Goal: Task Accomplishment & Management: Manage account settings

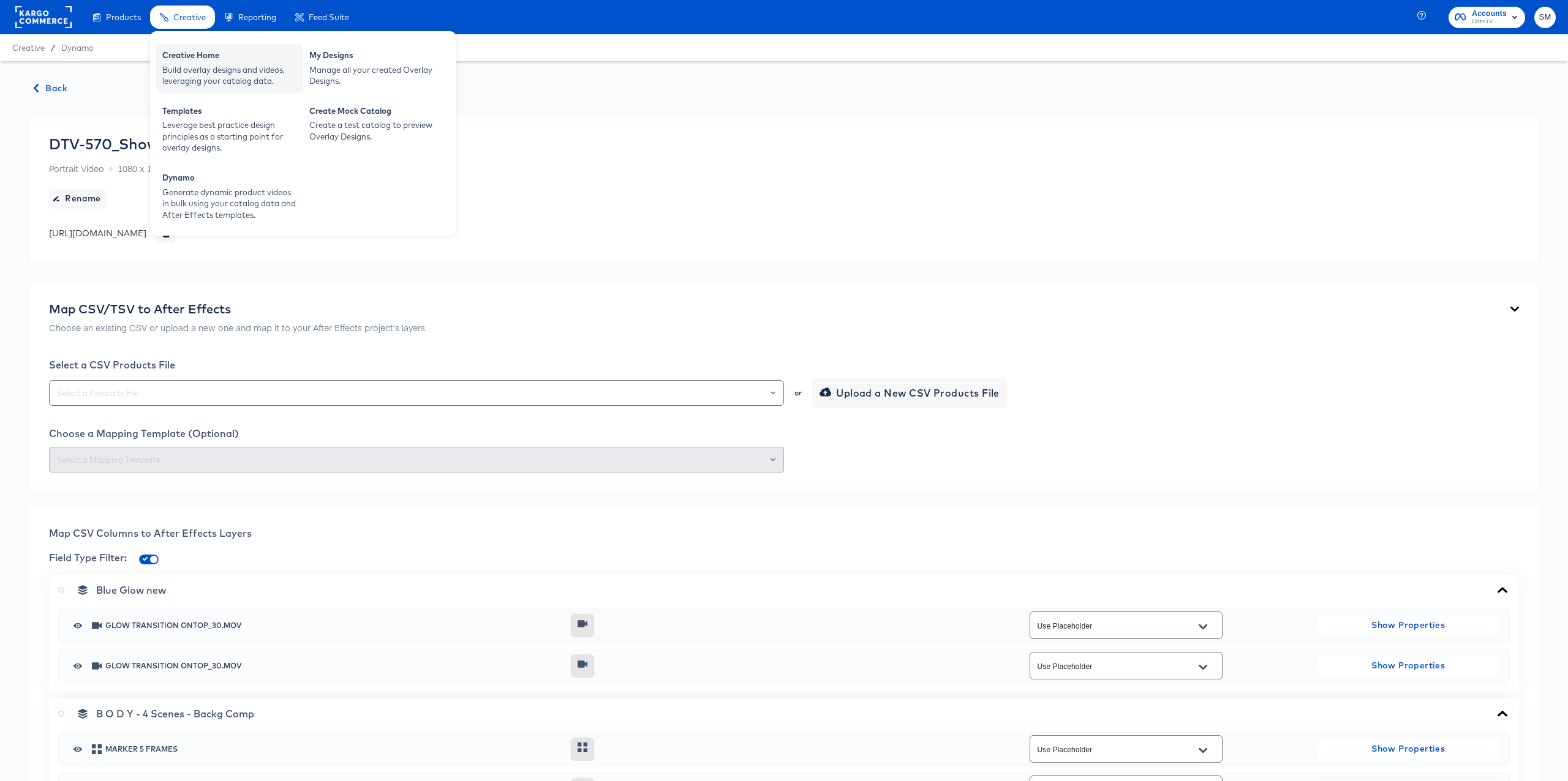
click at [200, 75] on div "Build overlay designs and videos, leveraging your catalog data." at bounding box center [230, 75] width 135 height 23
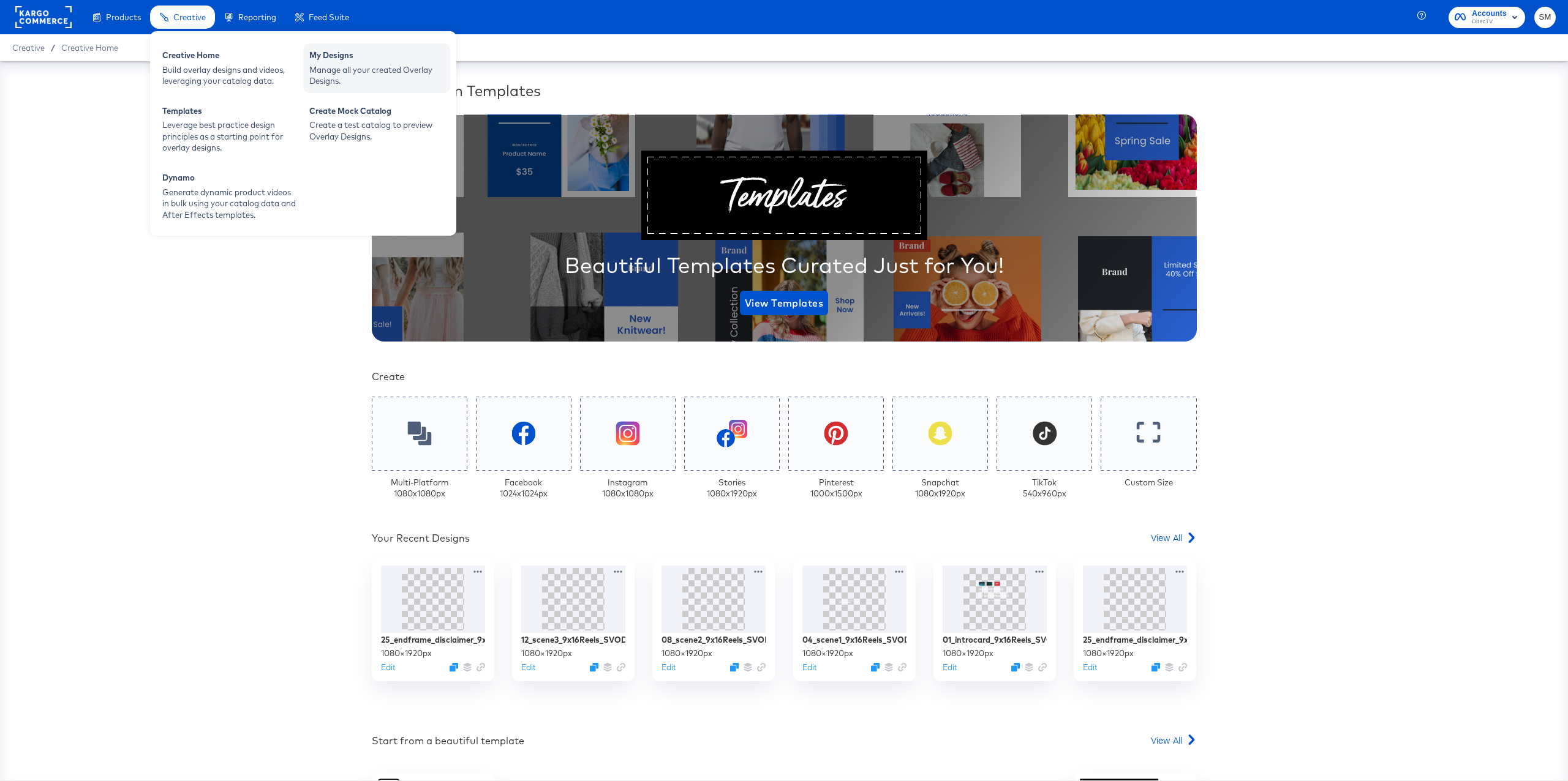
click at [324, 75] on div "Manage all your created Overlay Designs." at bounding box center [376, 75] width 135 height 23
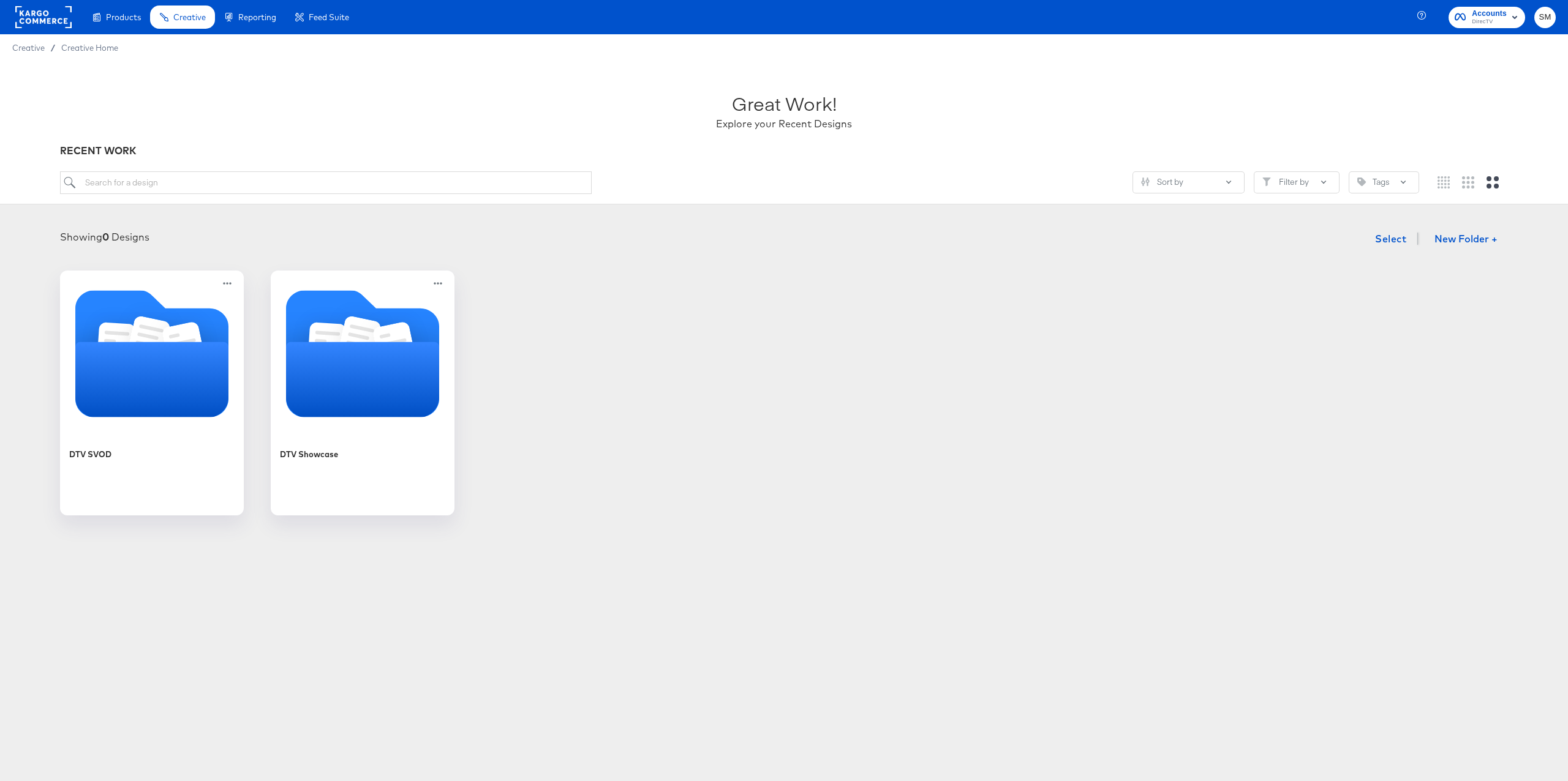
click at [47, 18] on rect at bounding box center [43, 17] width 57 height 22
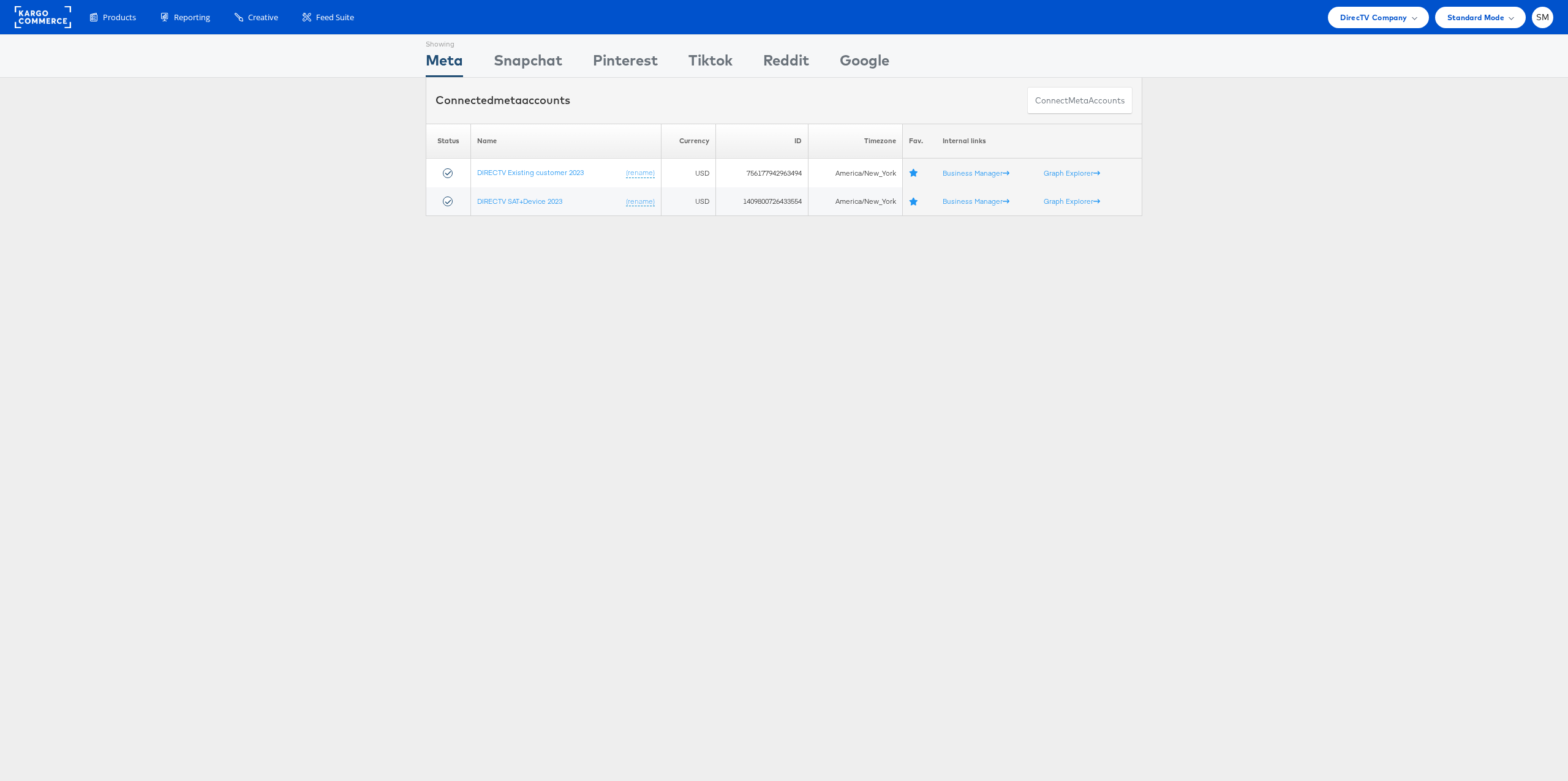
click at [327, 153] on div "Please Wait Loading Accounts .... Status Name Currency ID Timezone Fav. Interna…" at bounding box center [784, 170] width 1568 height 93
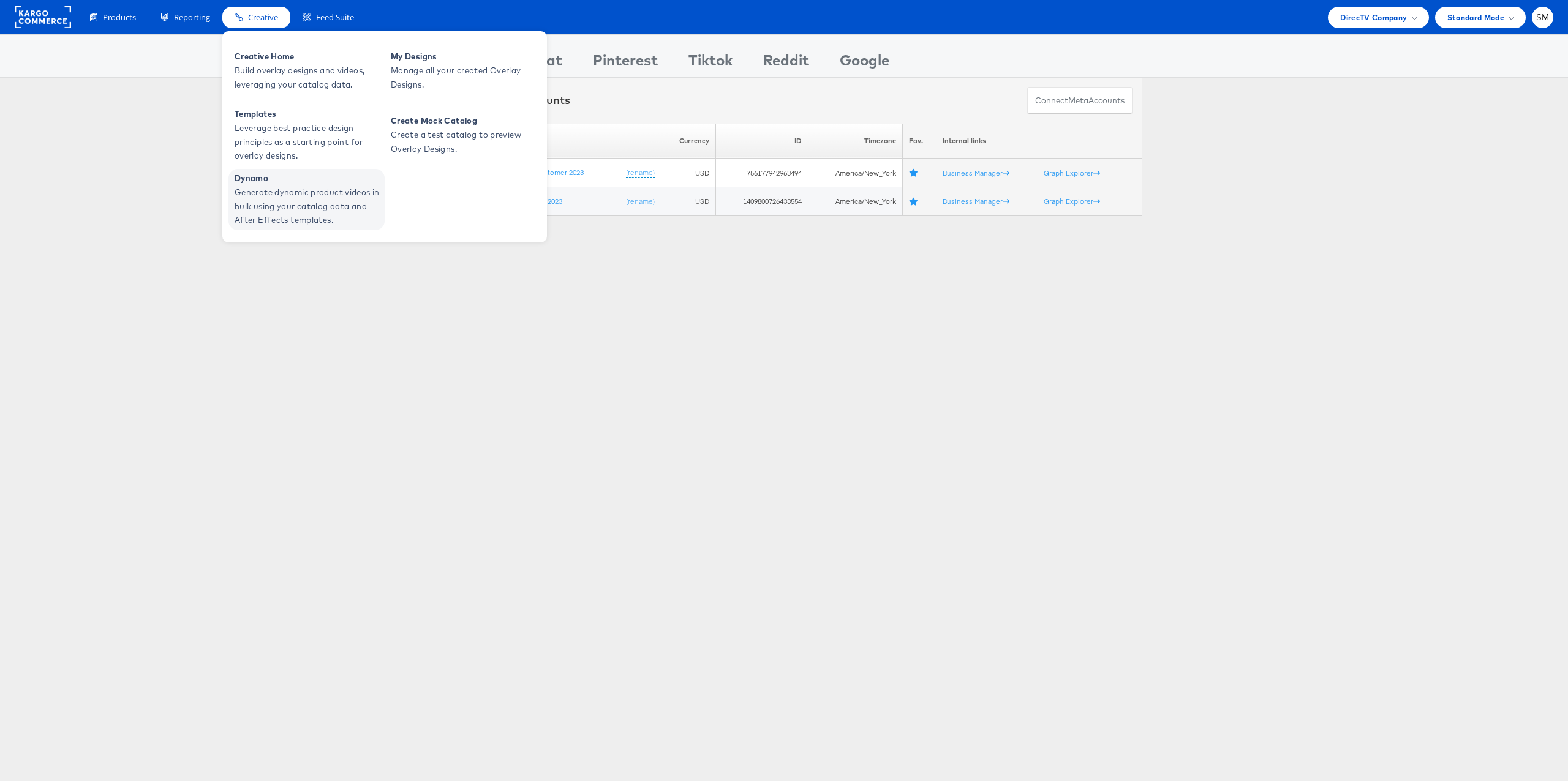
click at [271, 197] on span "Generate dynamic product videos in bulk using your catalog data and After Effec…" at bounding box center [308, 206] width 147 height 42
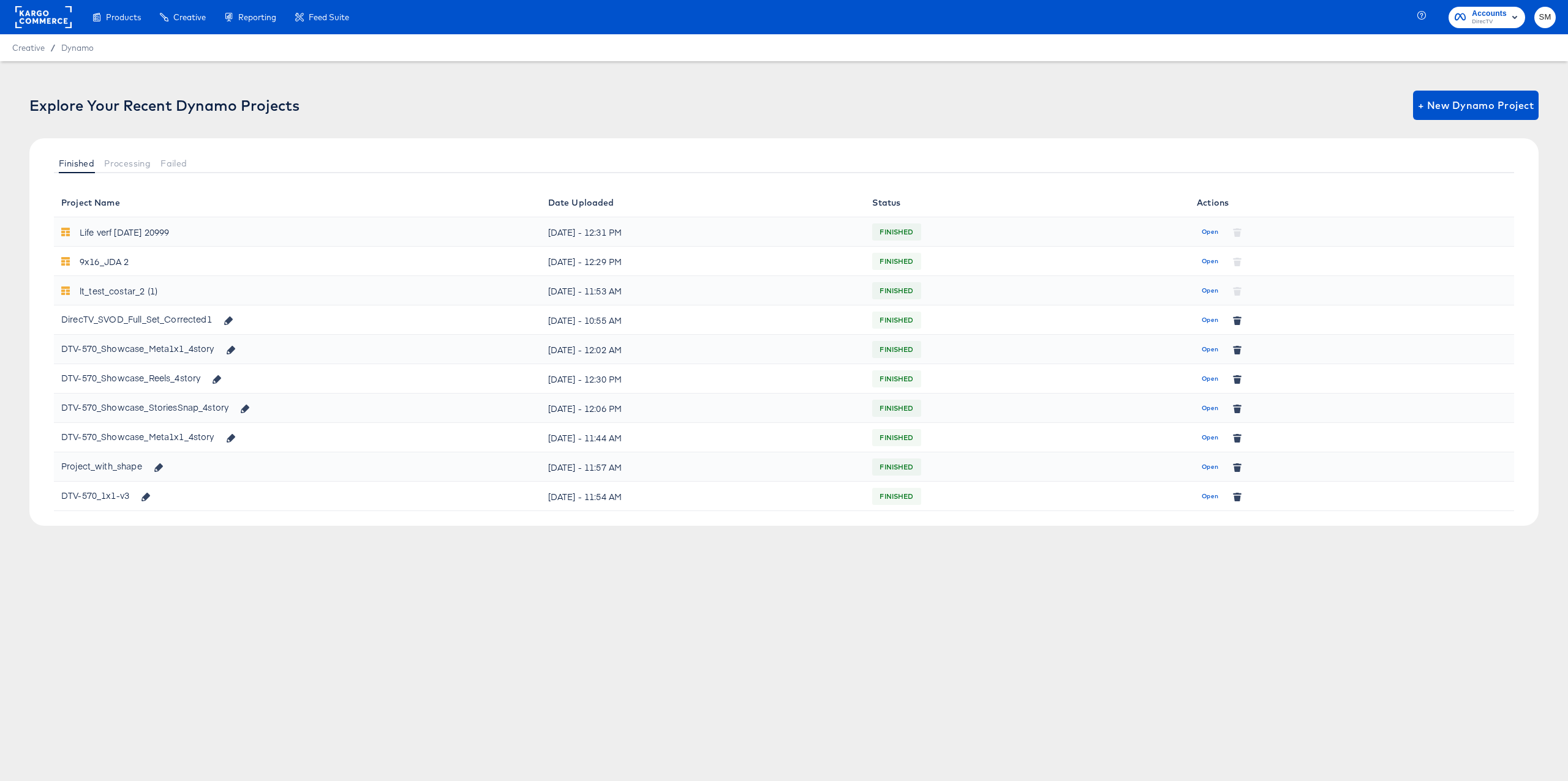
click at [688, 74] on div "Explore Your Recent Dynamo Projects + New Dynamo Project Finished Processing Fa…" at bounding box center [784, 317] width 1568 height 513
drag, startPoint x: 1208, startPoint y: 353, endPoint x: 1079, endPoint y: 278, distance: 149.2
click at [1208, 353] on span "Open" at bounding box center [1210, 349] width 16 height 11
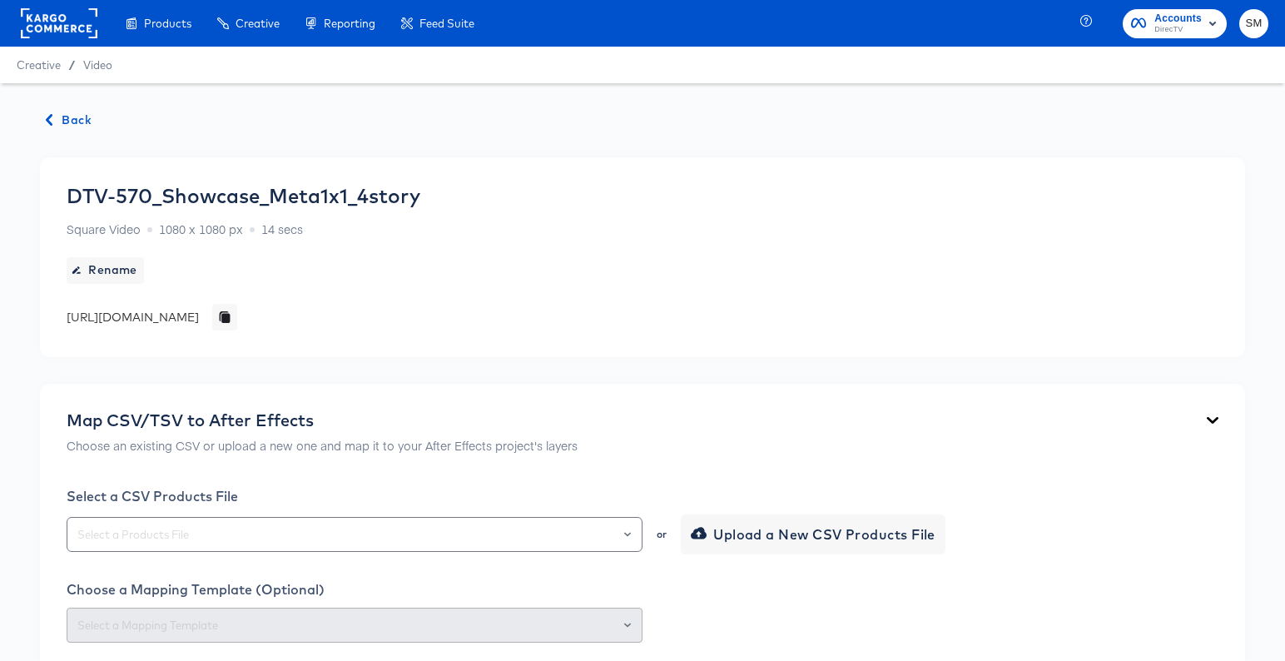
drag, startPoint x: 847, startPoint y: 147, endPoint x: 871, endPoint y: 167, distance: 32.0
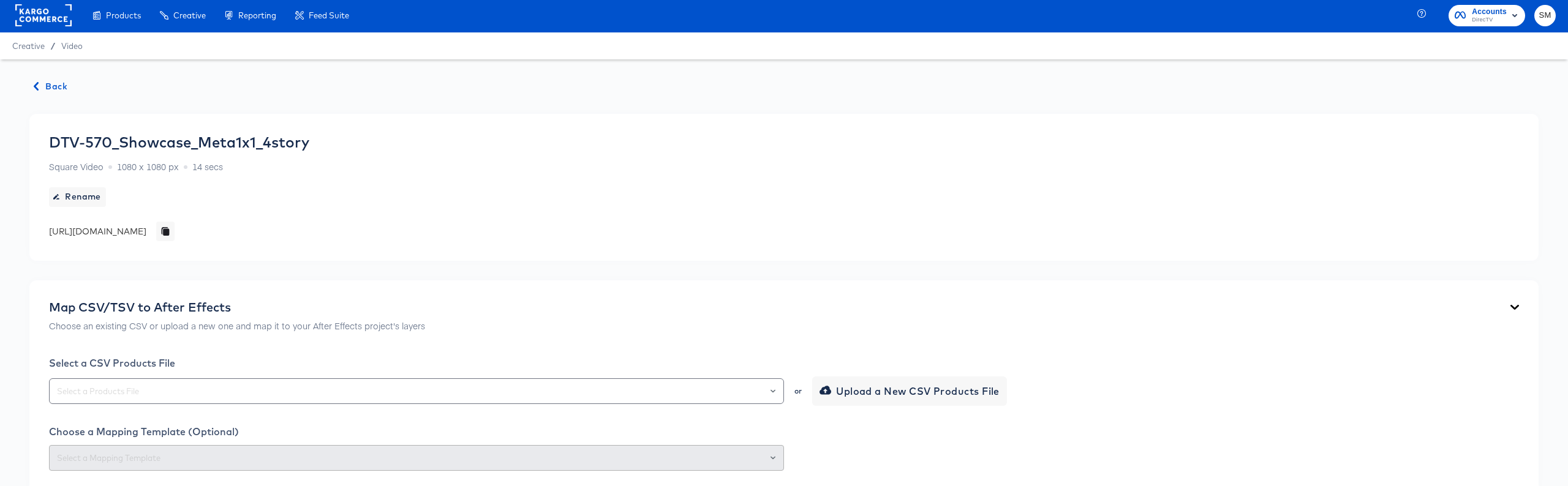
click at [1120, 410] on div "Select a CSV Products File or Upload a New CSV Products File Choose a Mapping T…" at bounding box center [784, 413] width 1470 height 114
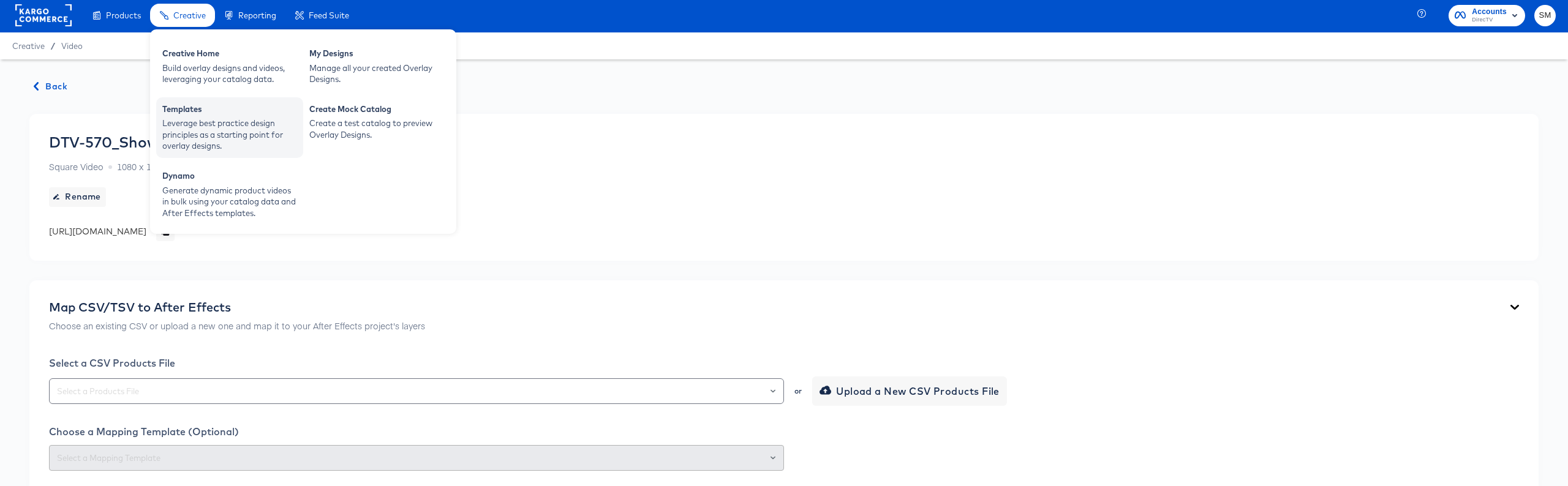
click at [207, 118] on div "Leverage best practice design principles as a starting point for overlay design…" at bounding box center [230, 135] width 135 height 35
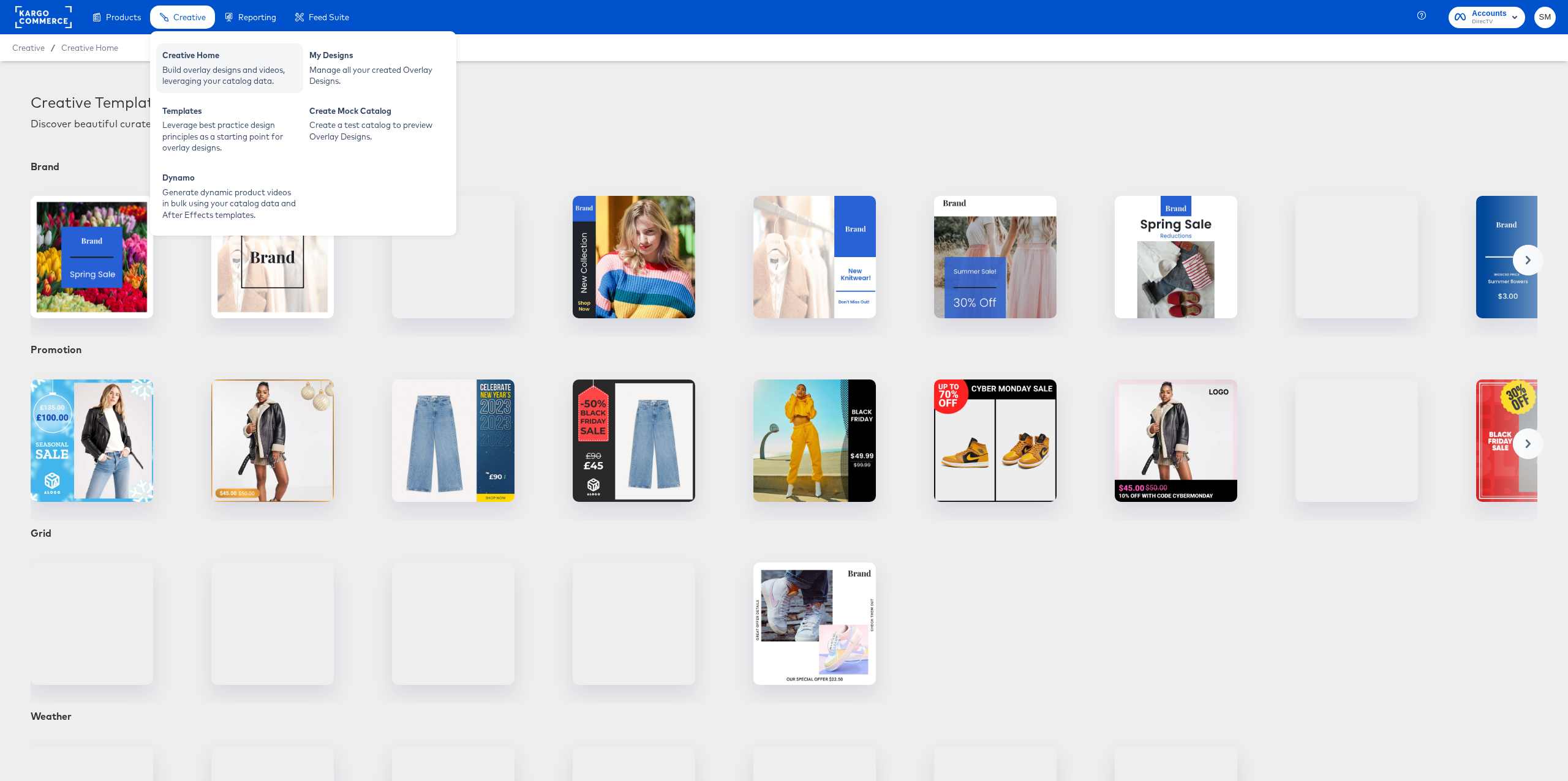
click at [218, 60] on div "Creative Home" at bounding box center [230, 57] width 135 height 15
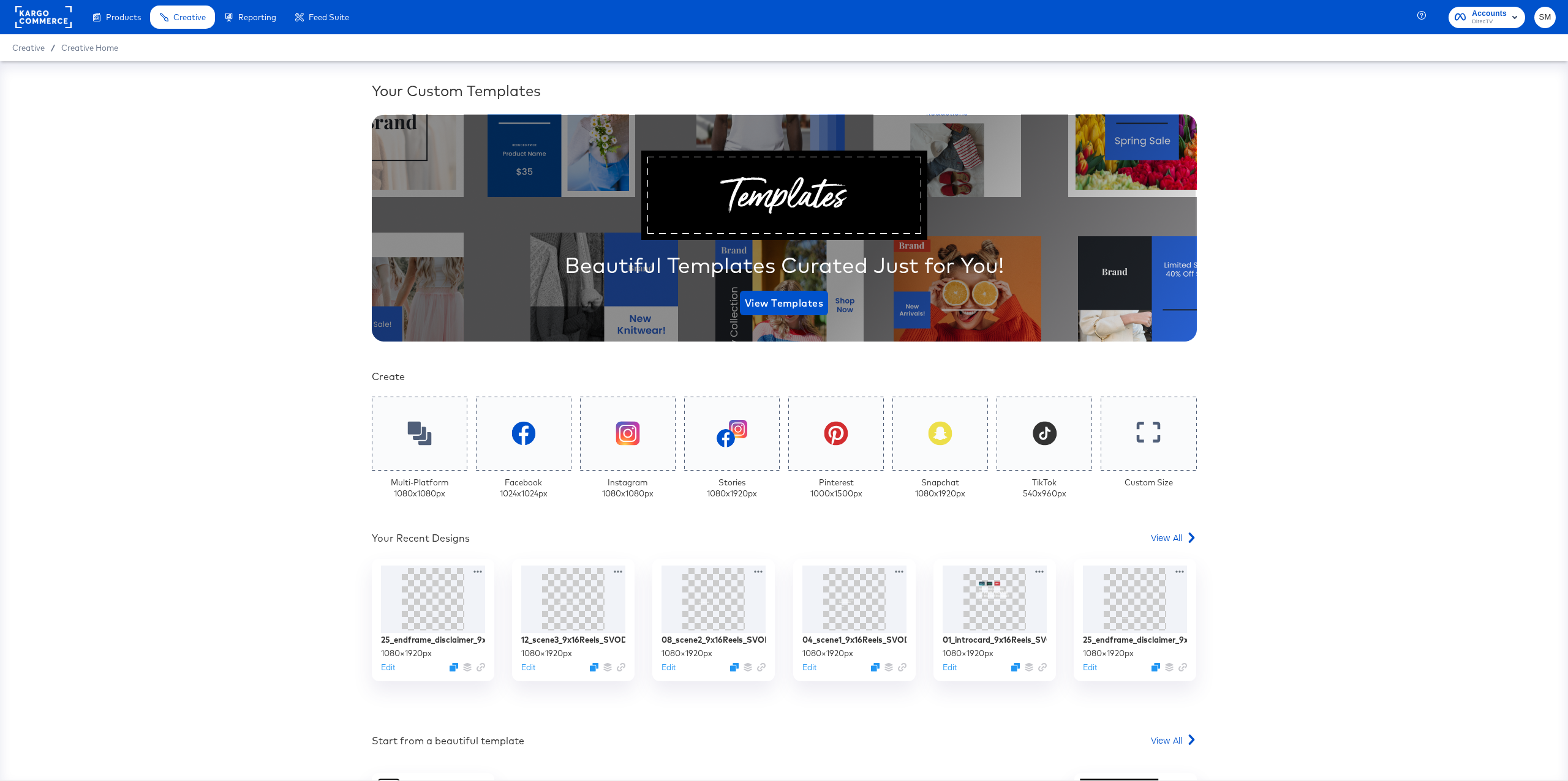
click at [46, 10] on rect at bounding box center [43, 17] width 57 height 22
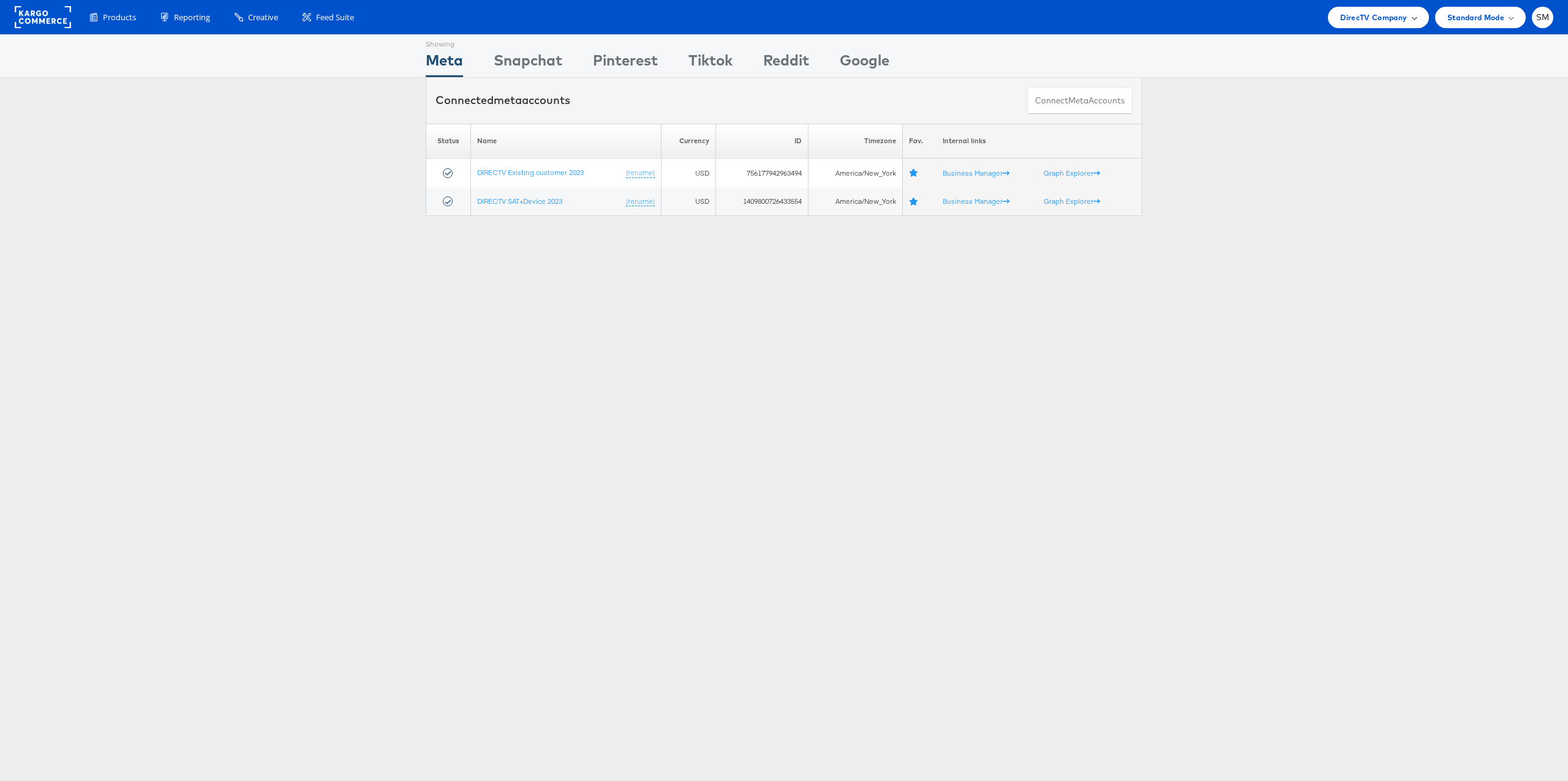
click at [1371, 17] on span "DirecTV Company" at bounding box center [1373, 17] width 67 height 13
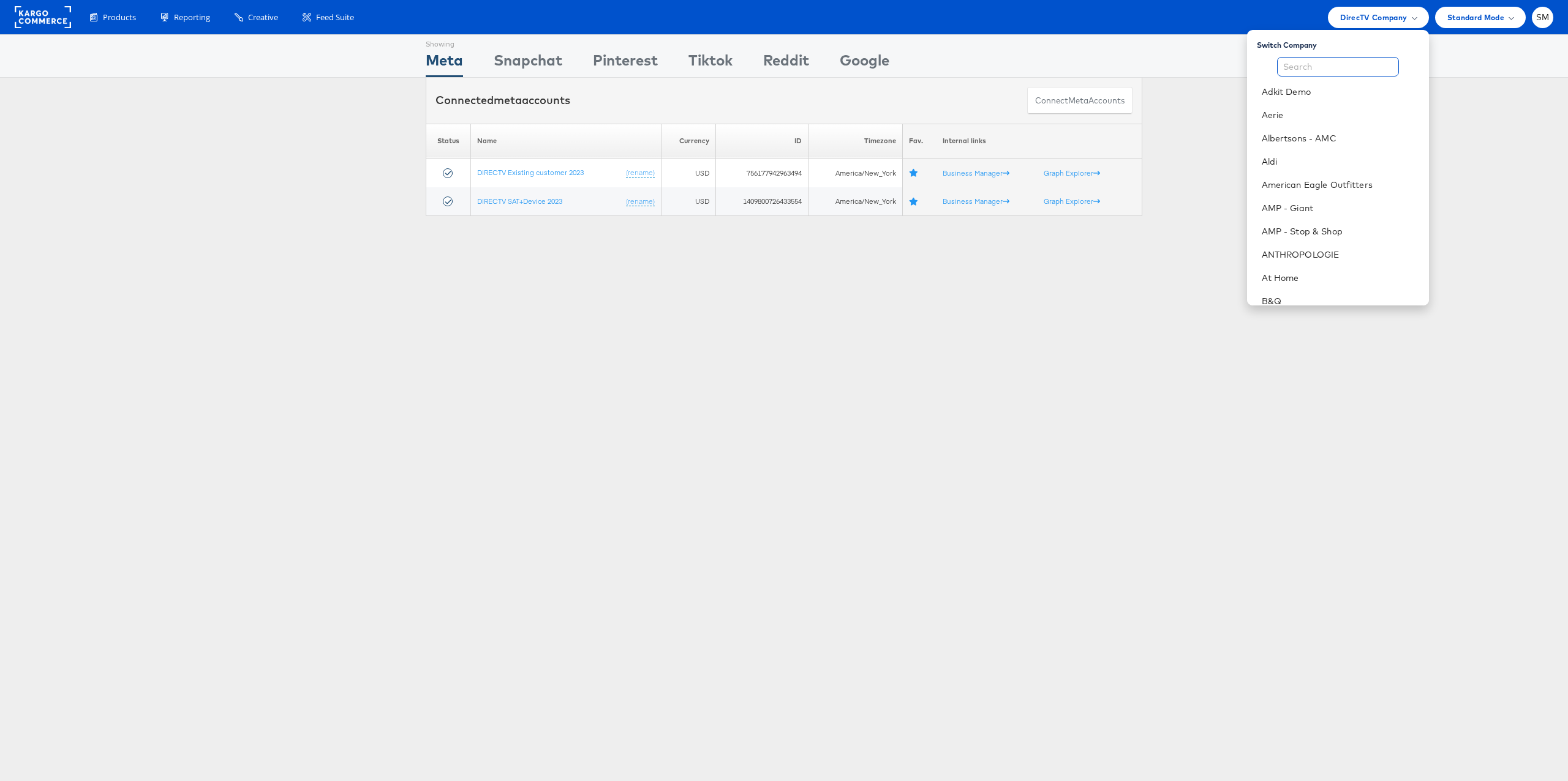
click at [1361, 65] on input "text" at bounding box center [1338, 66] width 122 height 20
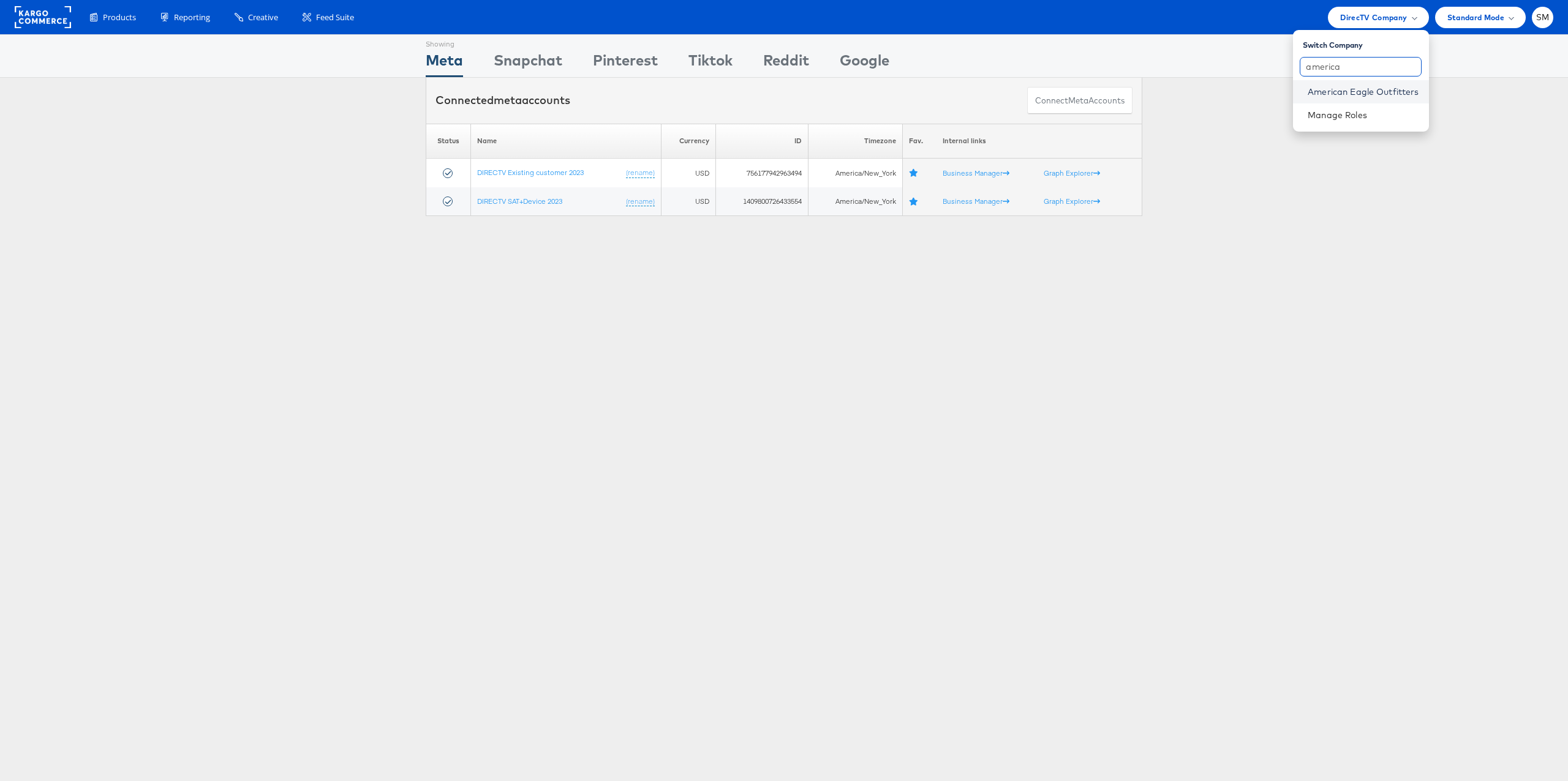
type input "america"
click at [1361, 91] on link "American Eagle Outfitters" at bounding box center [1363, 92] width 111 height 13
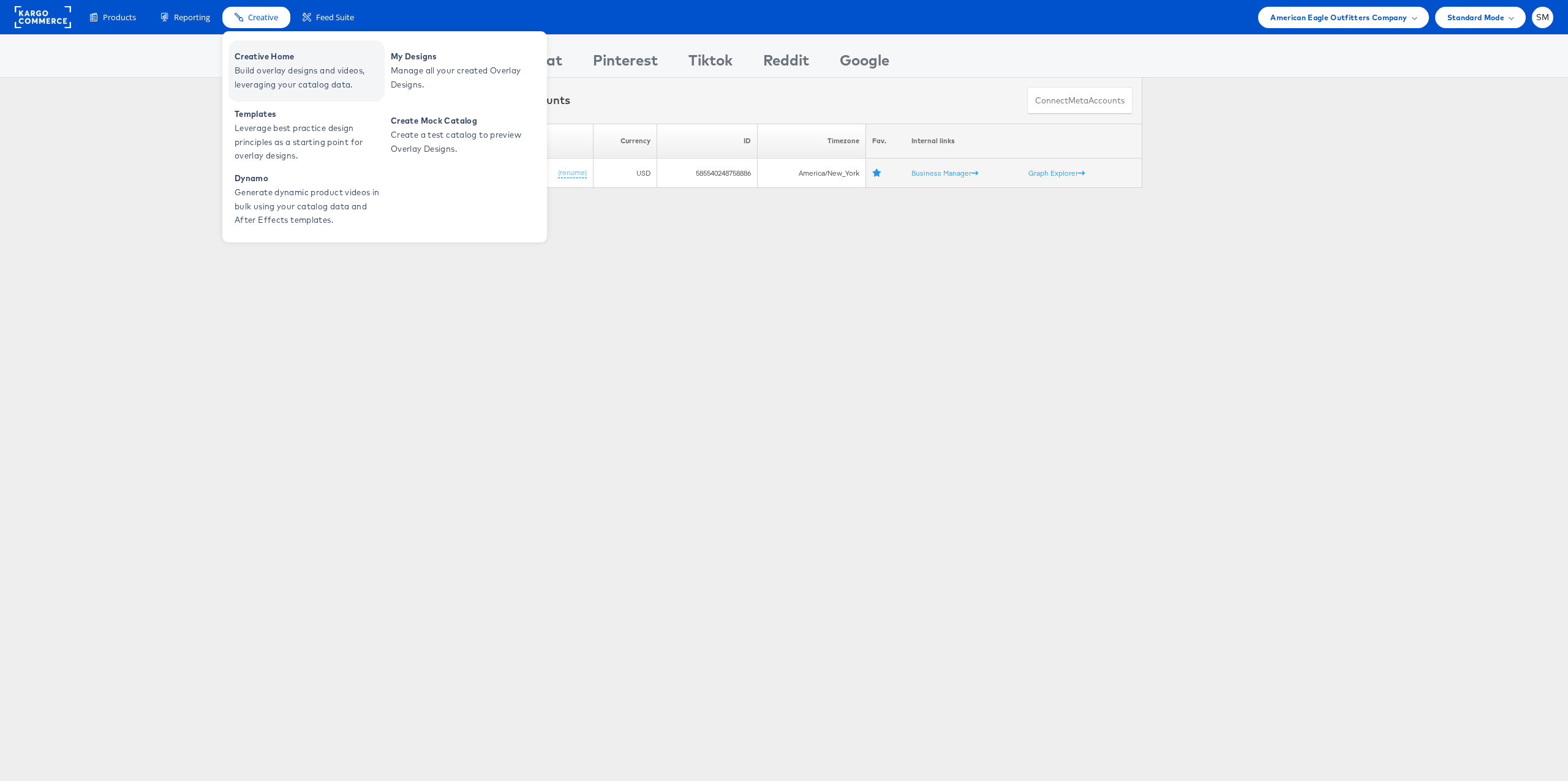
click at [261, 65] on span "Build overlay designs and videos, leveraging your catalog data." at bounding box center [308, 78] width 147 height 28
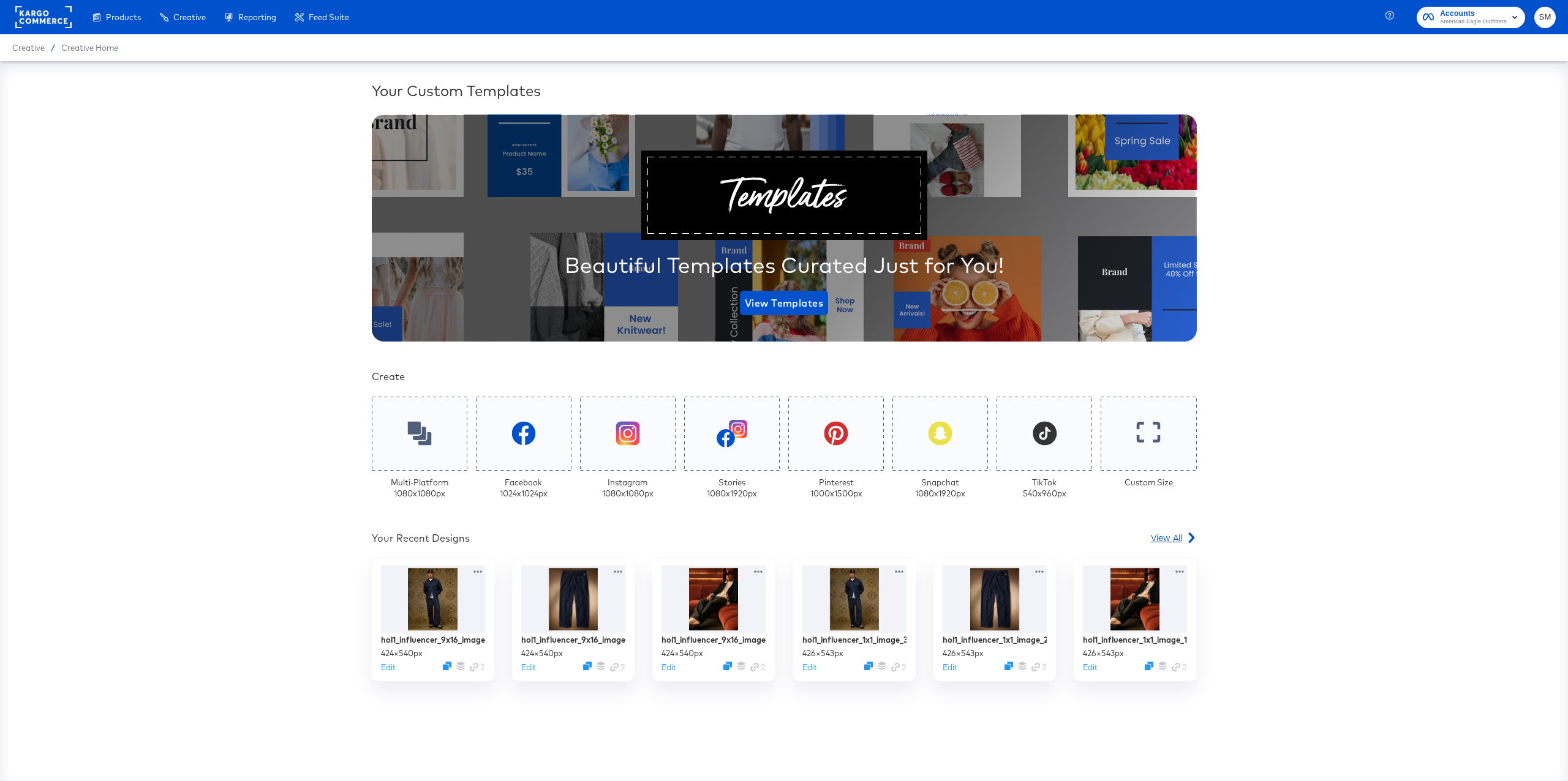
click at [1181, 534] on span "View All" at bounding box center [1166, 537] width 31 height 13
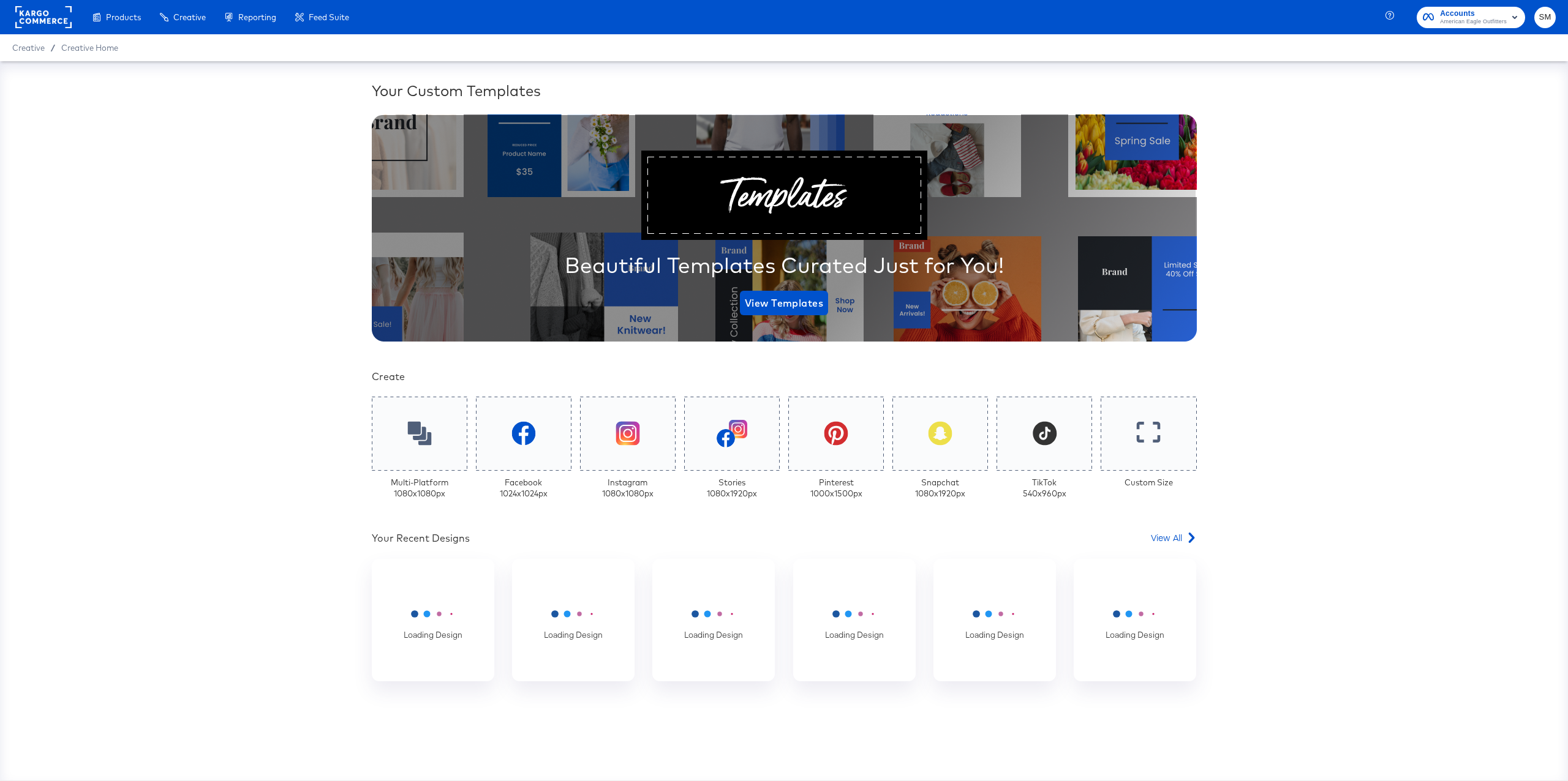
click at [1267, 305] on div "Your Custom Templates Beautiful Templates Curated Just for You! View Templates …" at bounding box center [784, 421] width 1568 height 719
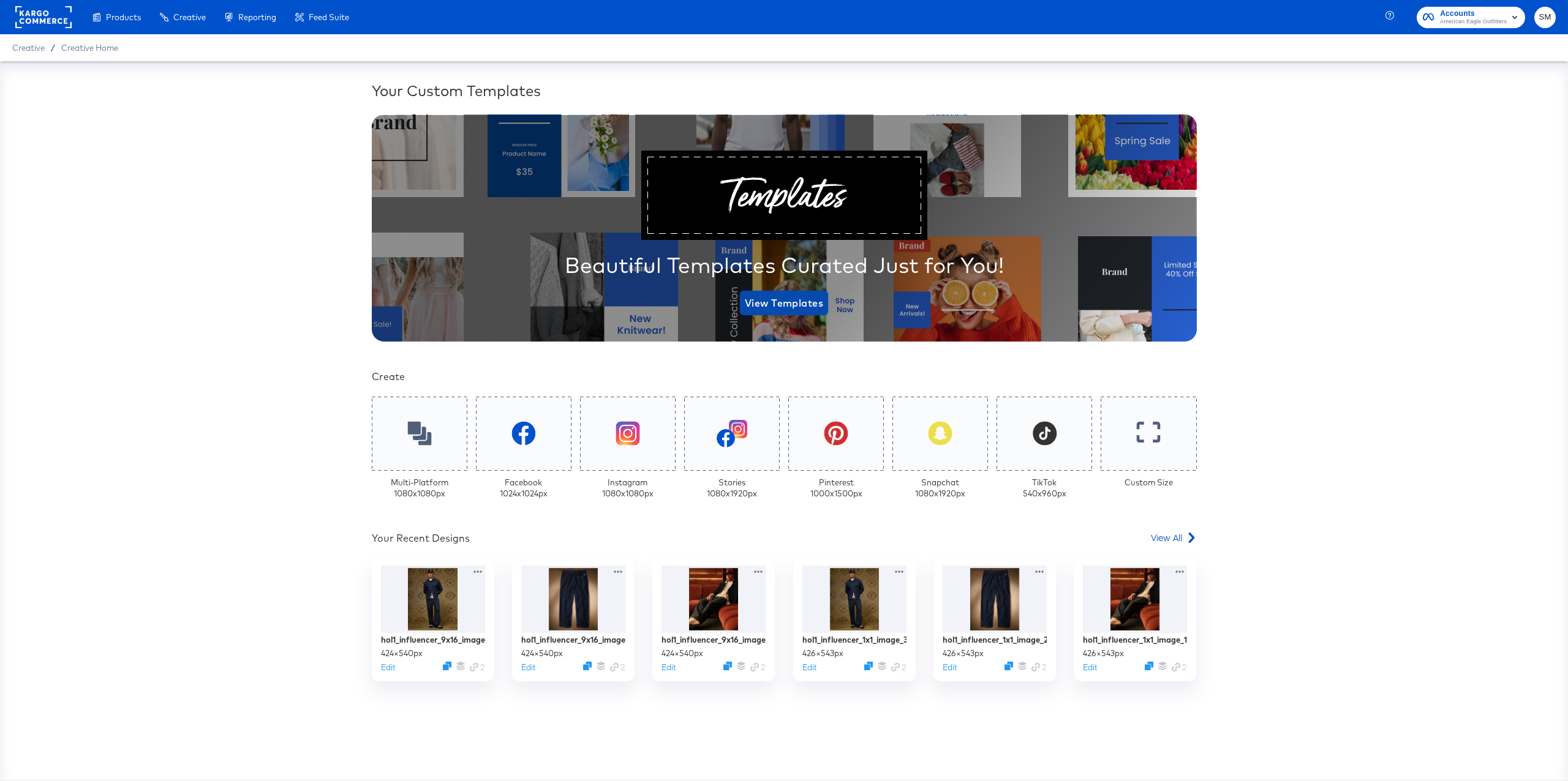
click at [801, 301] on span "View Templates" at bounding box center [784, 302] width 79 height 17
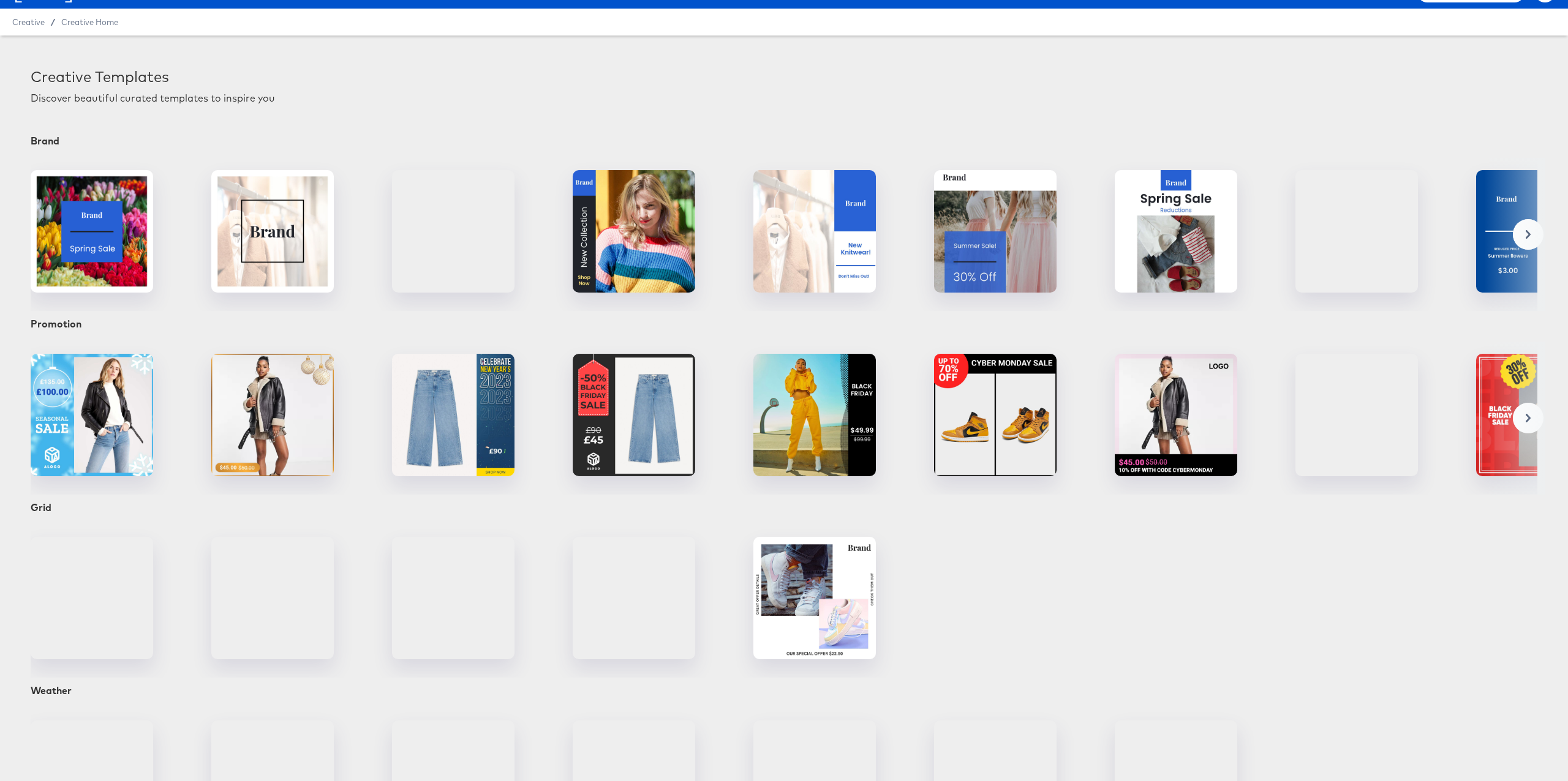
scroll to position [31, 0]
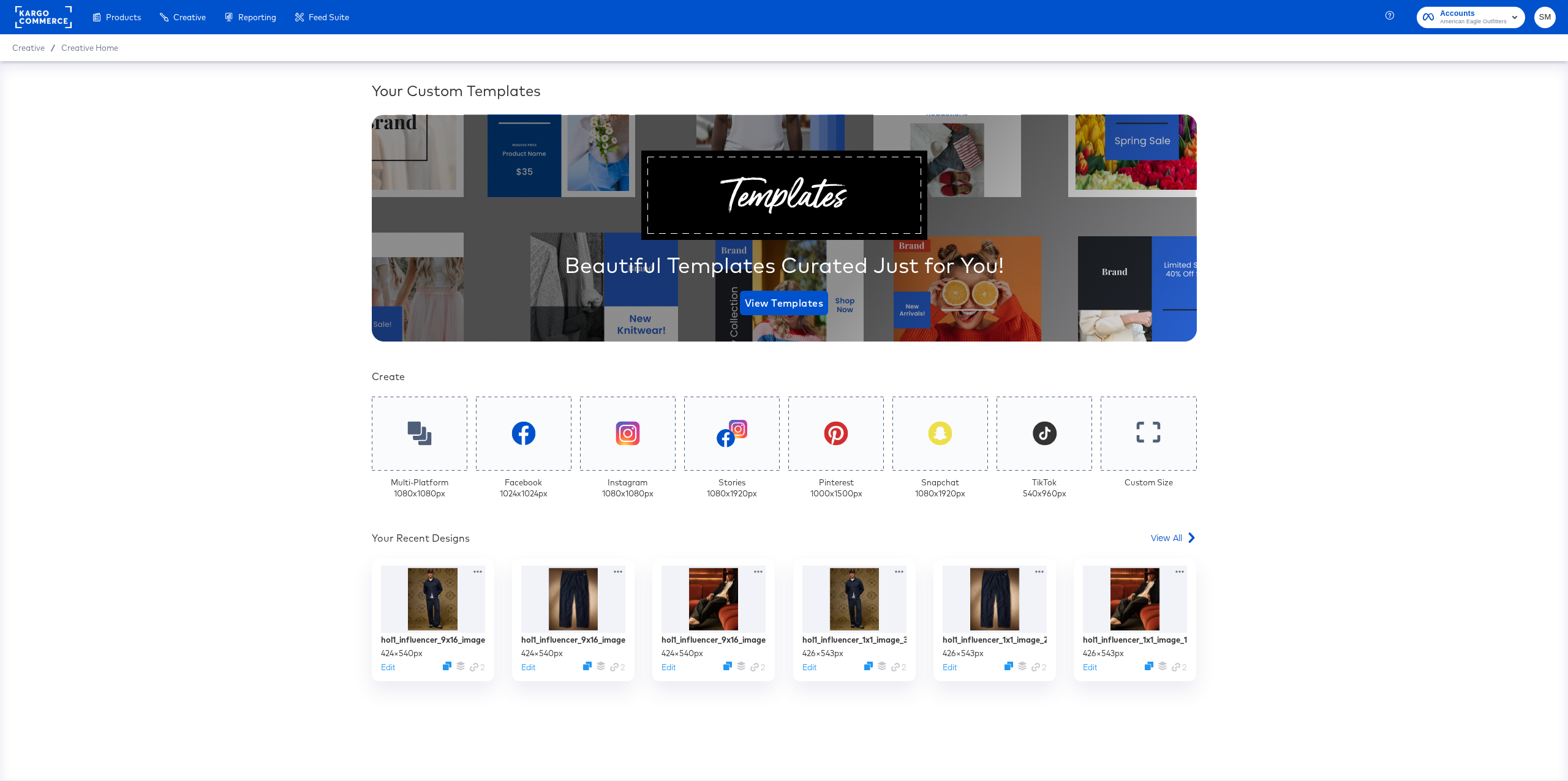
click at [110, 187] on div "Your Custom Templates Beautiful Templates Curated Just for You! View Templates …" at bounding box center [784, 421] width 1568 height 719
click at [794, 309] on span "View Templates" at bounding box center [784, 302] width 79 height 17
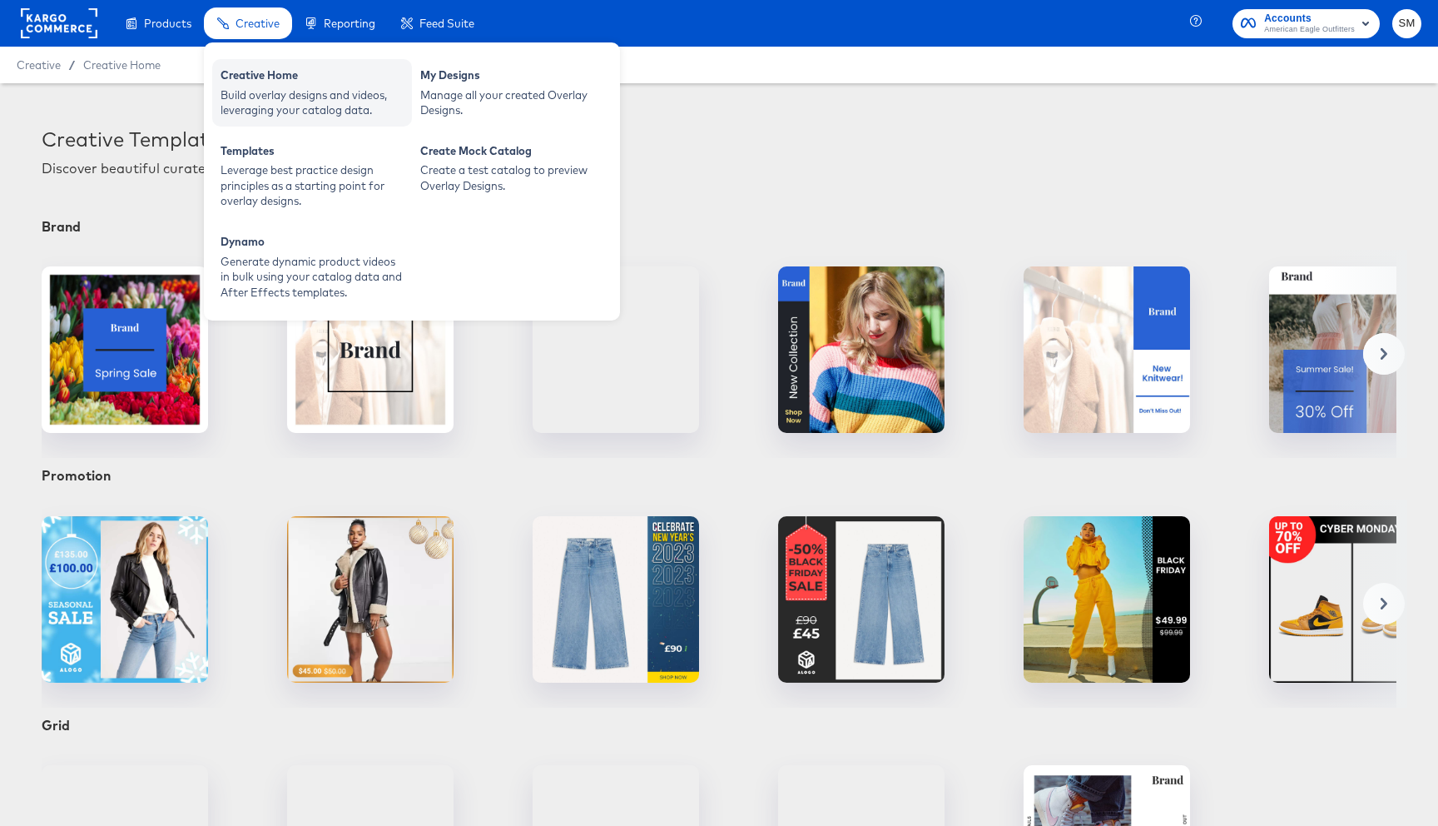
click at [266, 81] on div "Creative Home" at bounding box center [312, 77] width 183 height 20
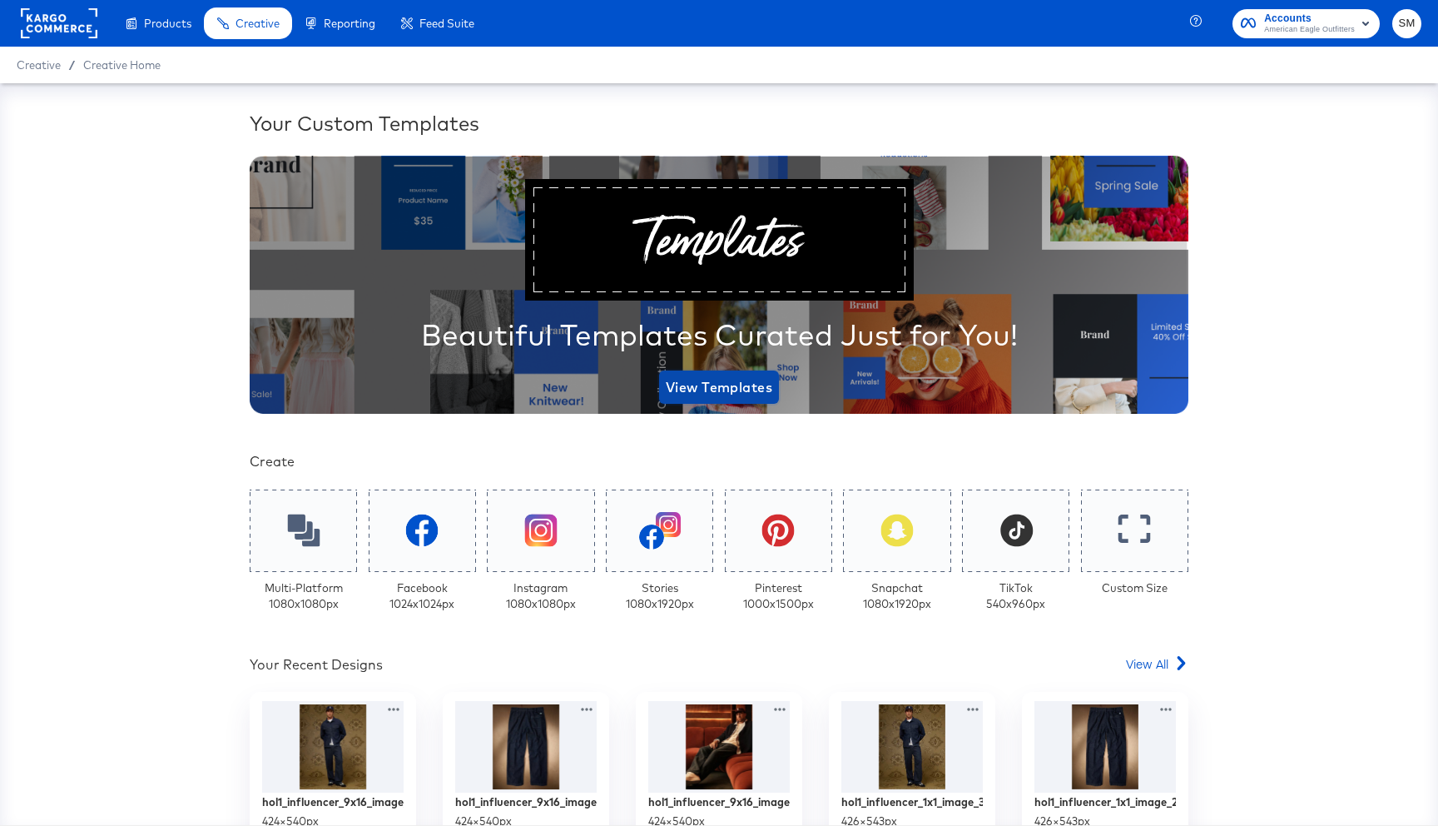
click at [692, 388] on span "View Templates" at bounding box center [719, 386] width 107 height 23
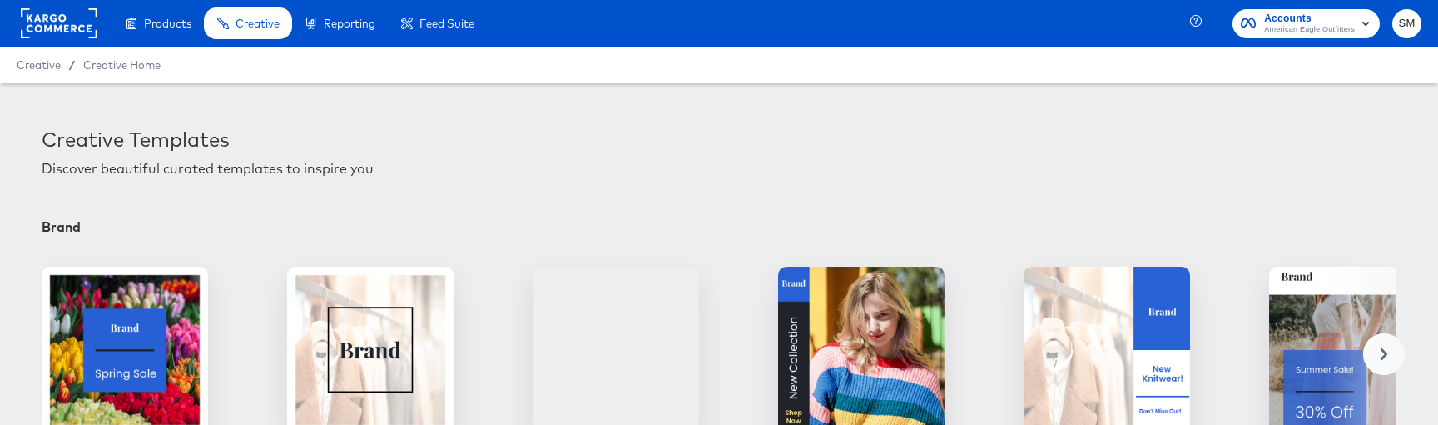
click at [822, 167] on div "Discover beautiful curated templates to inspire you" at bounding box center [719, 171] width 1355 height 24
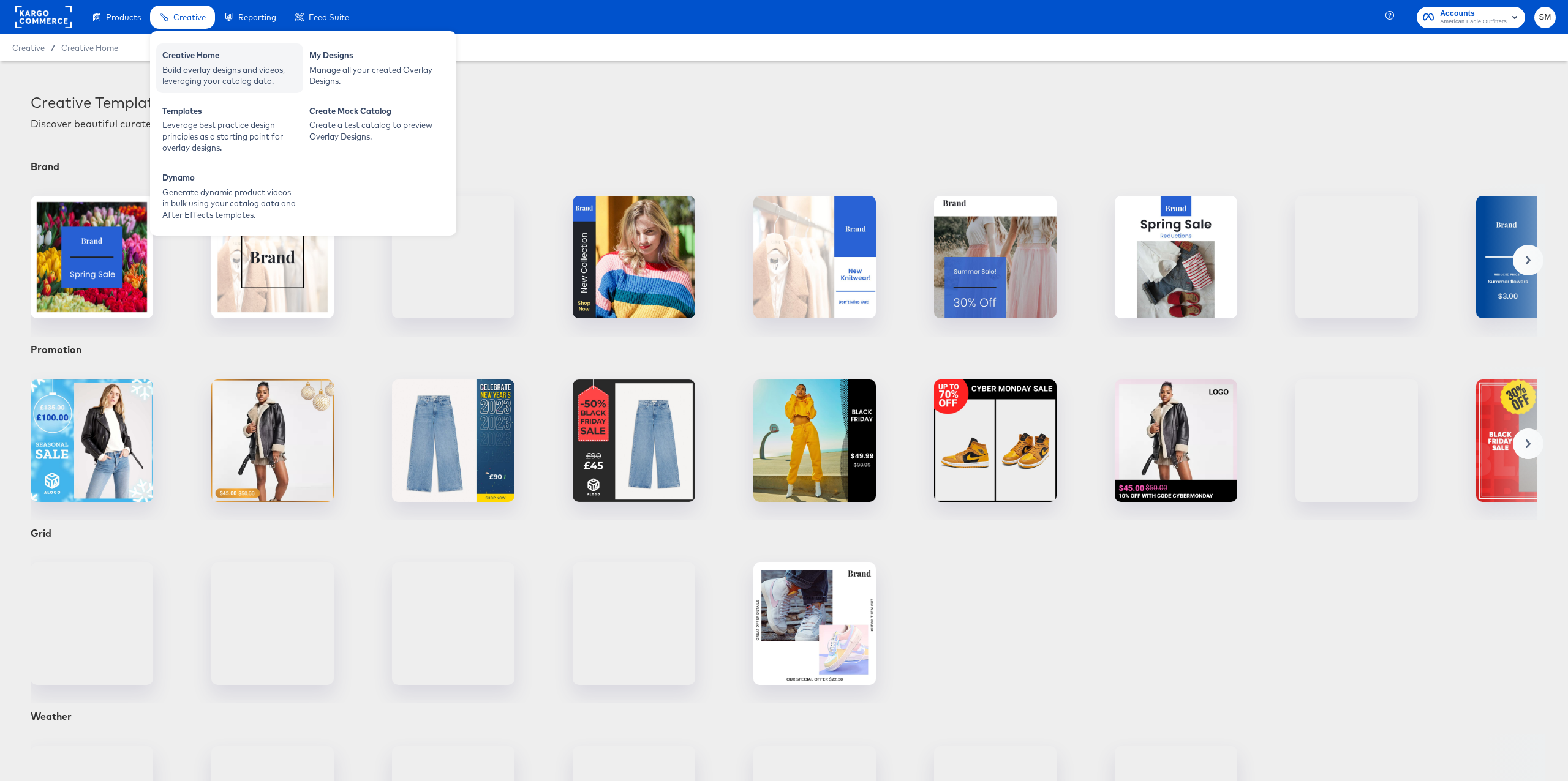
click at [192, 70] on div "Build overlay designs and videos, leveraging your catalog data." at bounding box center [230, 75] width 135 height 23
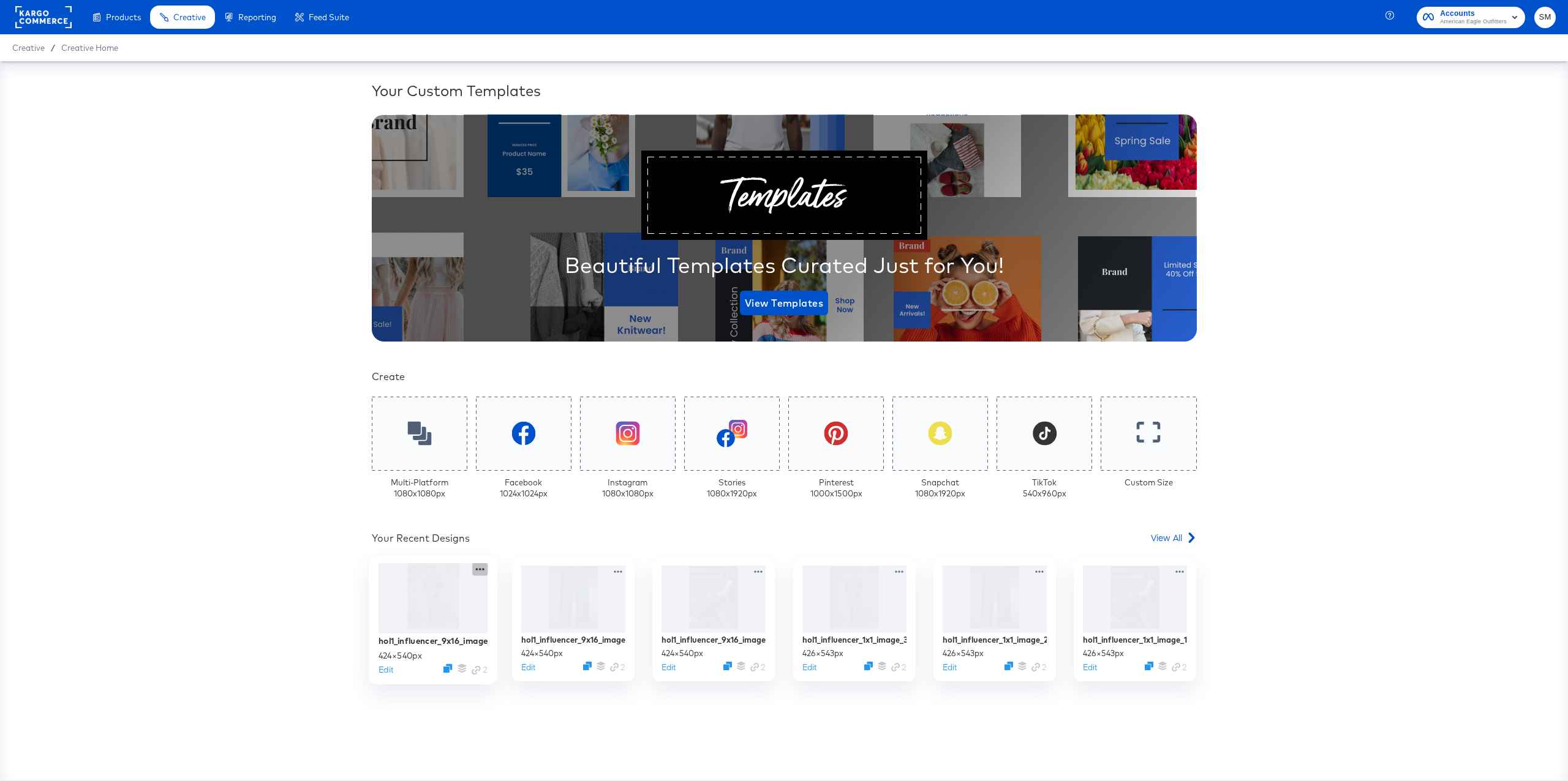
click at [480, 571] on icon at bounding box center [480, 568] width 15 height 13
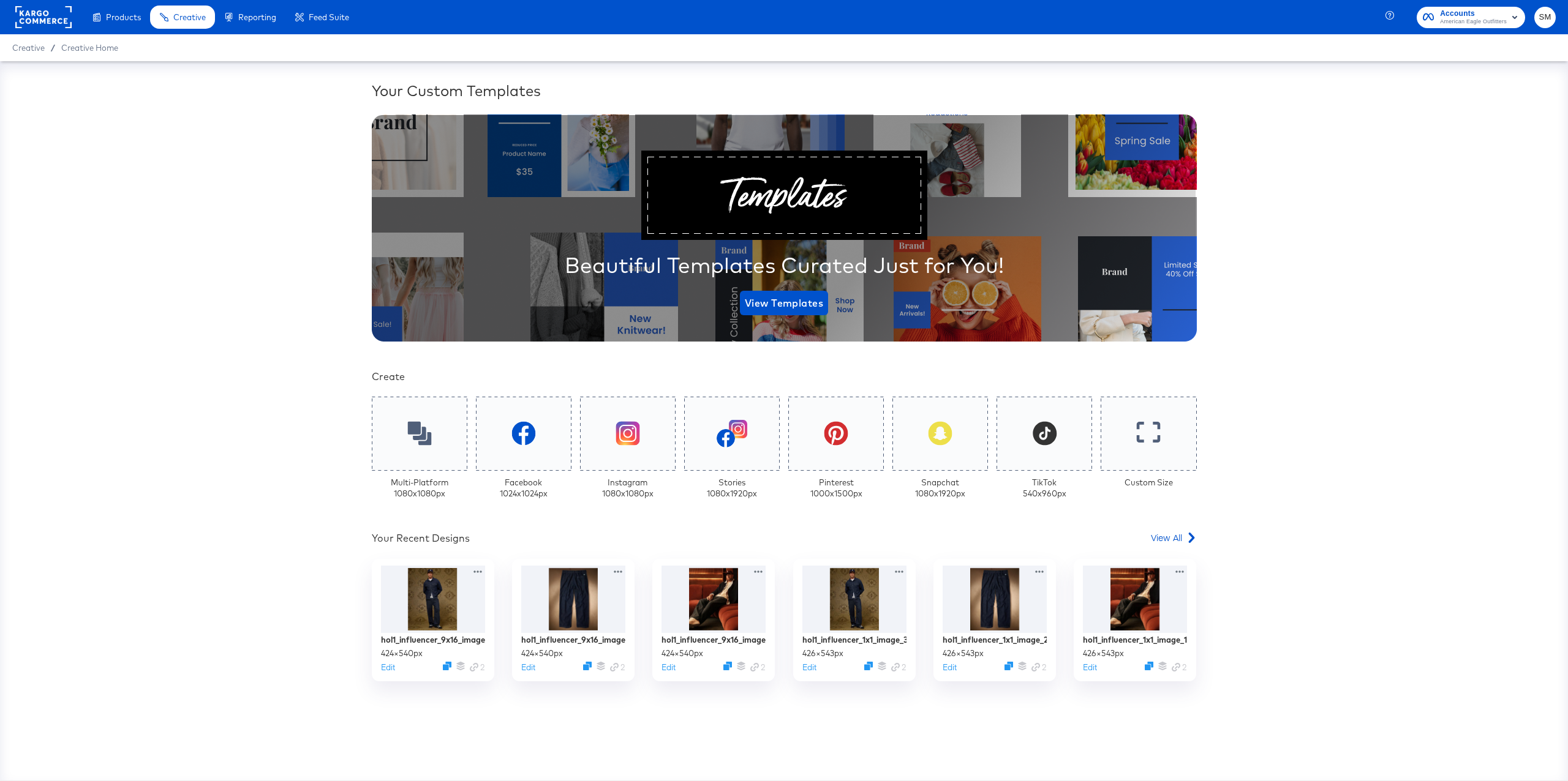
click at [319, 549] on div "Your Custom Templates Beautiful Templates Curated Just for You! View Templates …" at bounding box center [784, 421] width 1568 height 719
click at [1160, 535] on span "View All" at bounding box center [1166, 537] width 31 height 13
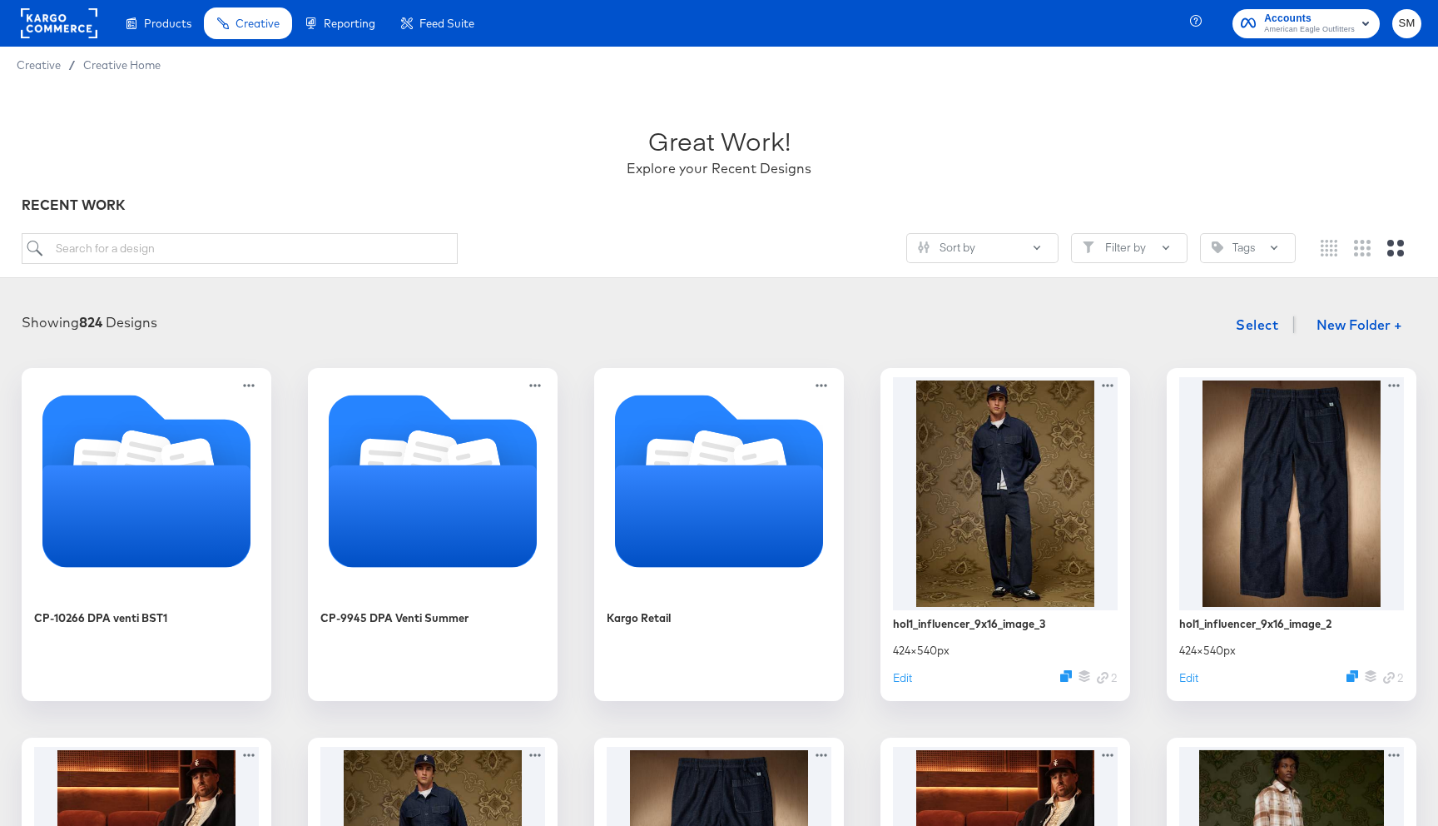
click at [65, 25] on rect at bounding box center [59, 23] width 77 height 30
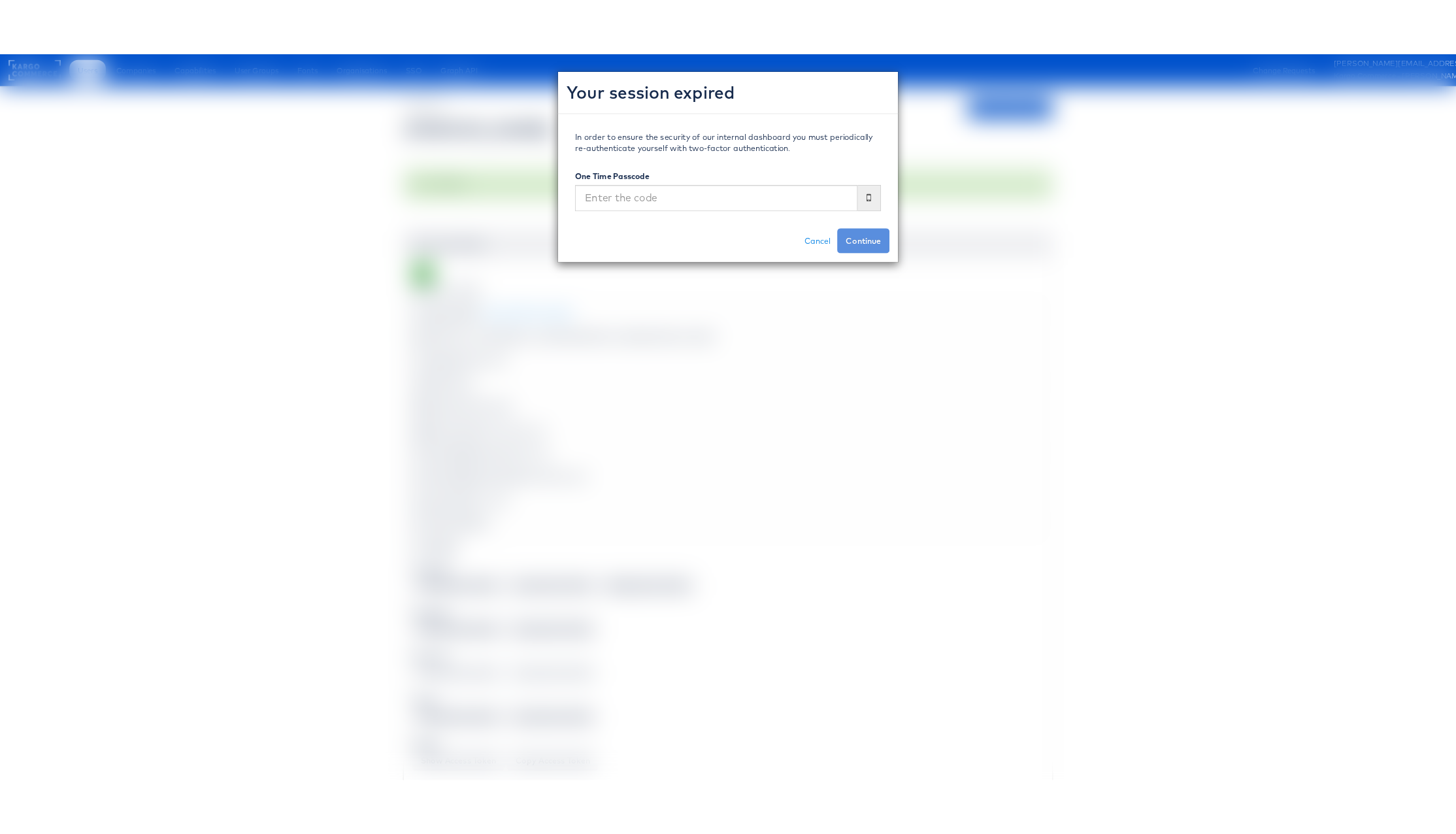
scroll to position [1026, 1]
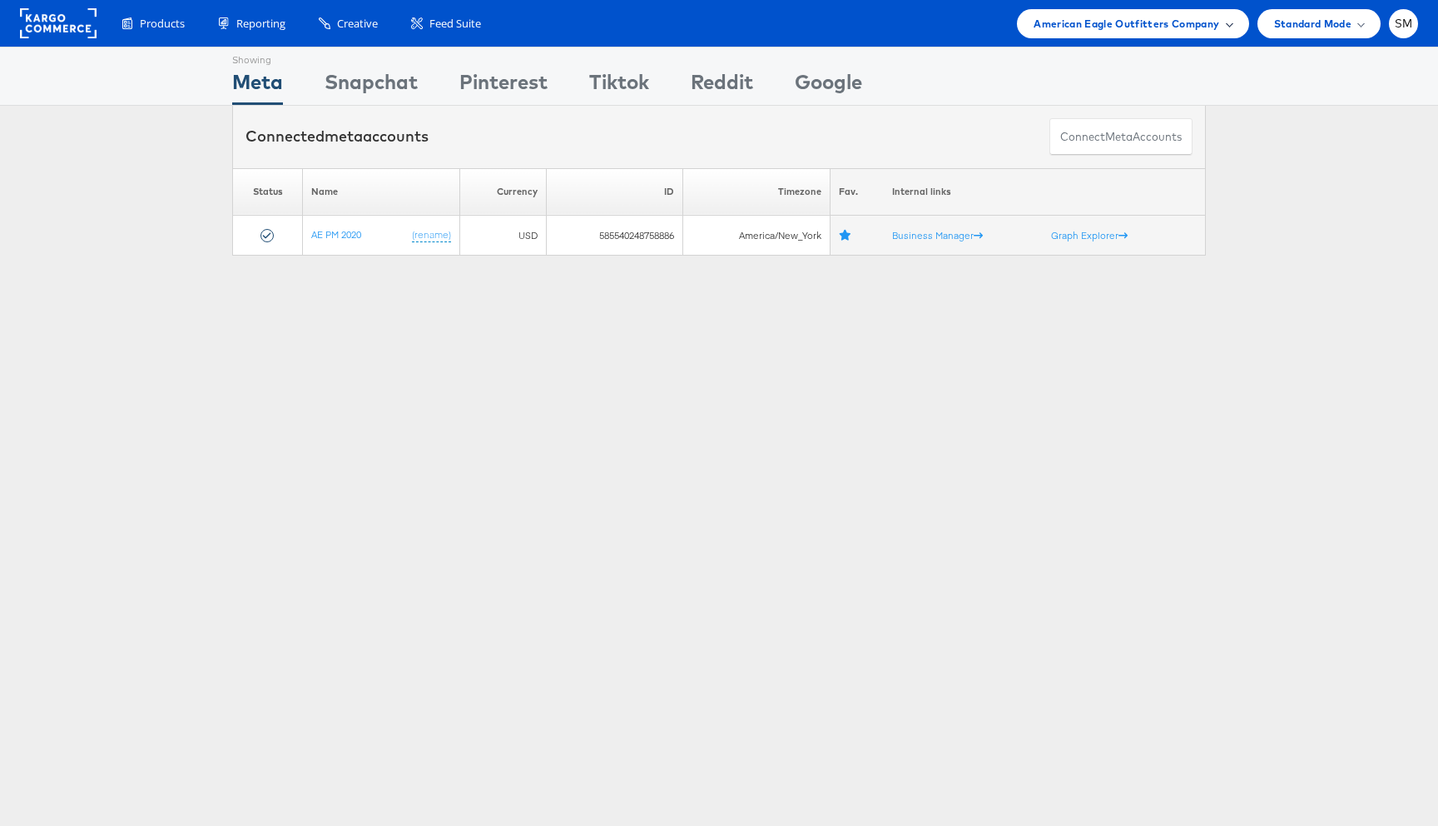
click at [1136, 27] on span "American Eagle Outfitters Company" at bounding box center [1127, 23] width 186 height 17
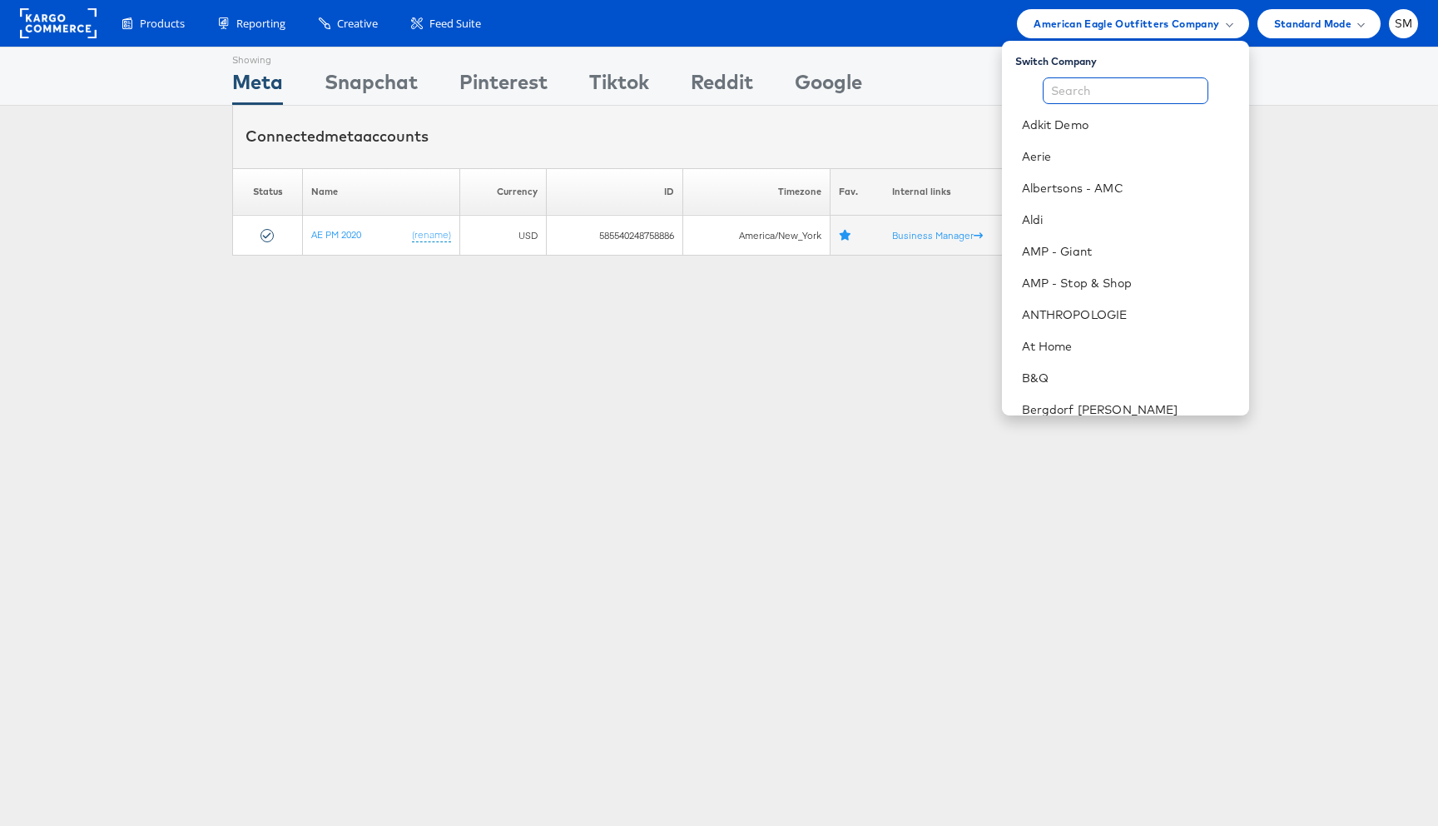
click at [1100, 86] on input "text" at bounding box center [1126, 90] width 166 height 27
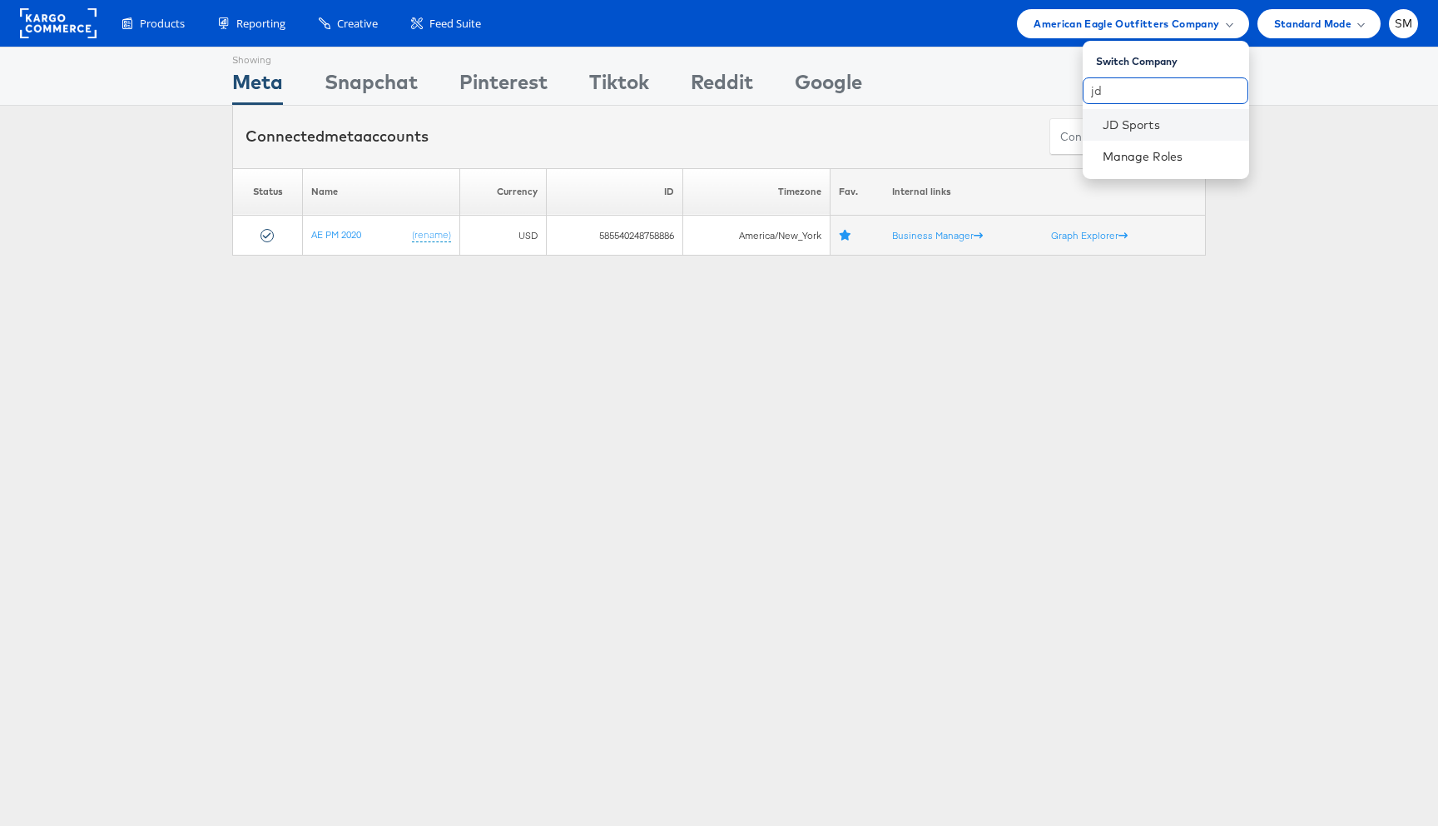
type input "jd"
click at [1110, 115] on li "JD Sports" at bounding box center [1166, 125] width 166 height 32
click at [1141, 122] on link "JD Sports" at bounding box center [1169, 125] width 133 height 17
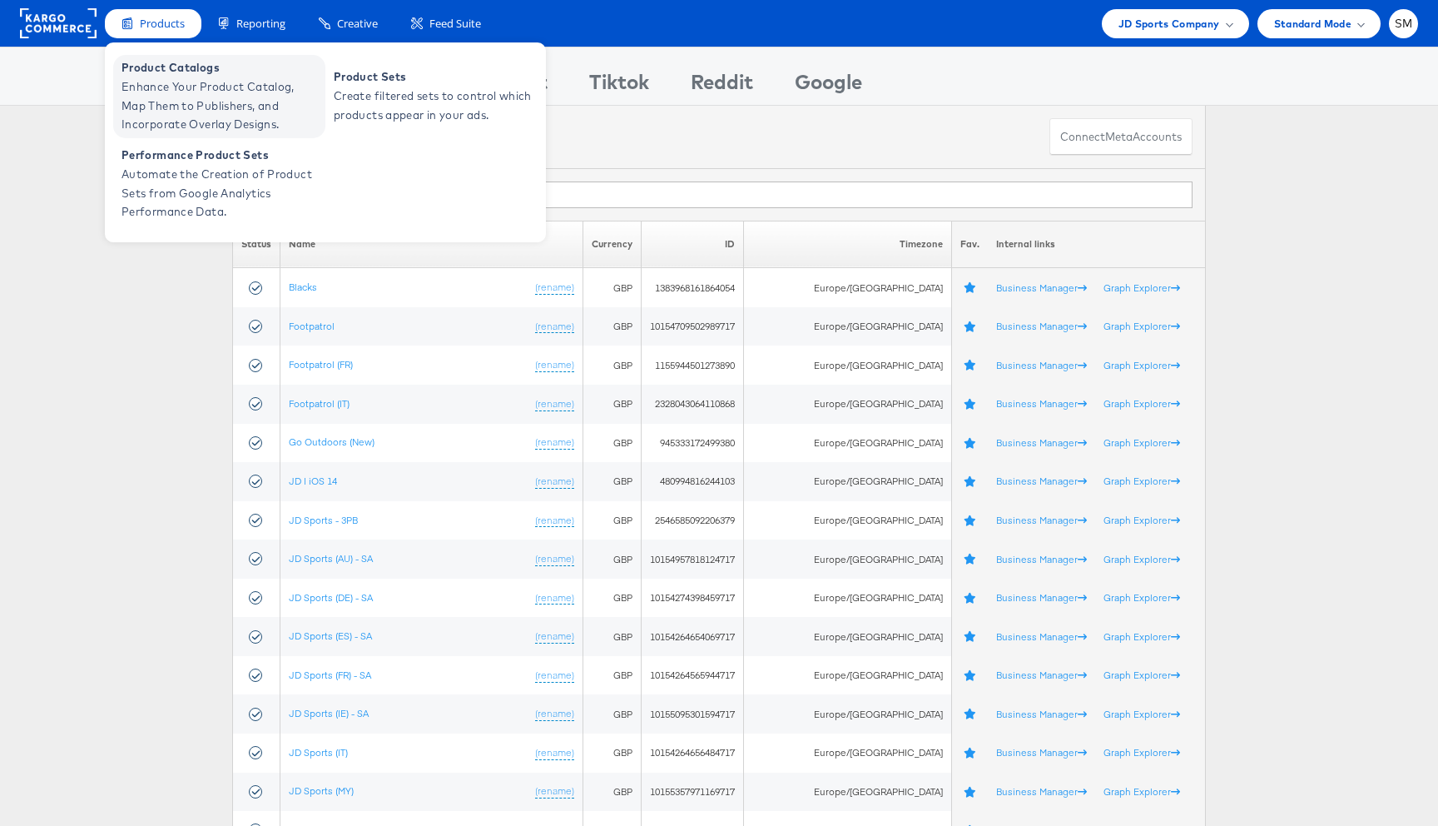
click at [167, 98] on span "Enhance Your Product Catalog, Map Them to Publishers, and Incorporate Overlay D…" at bounding box center [222, 105] width 200 height 57
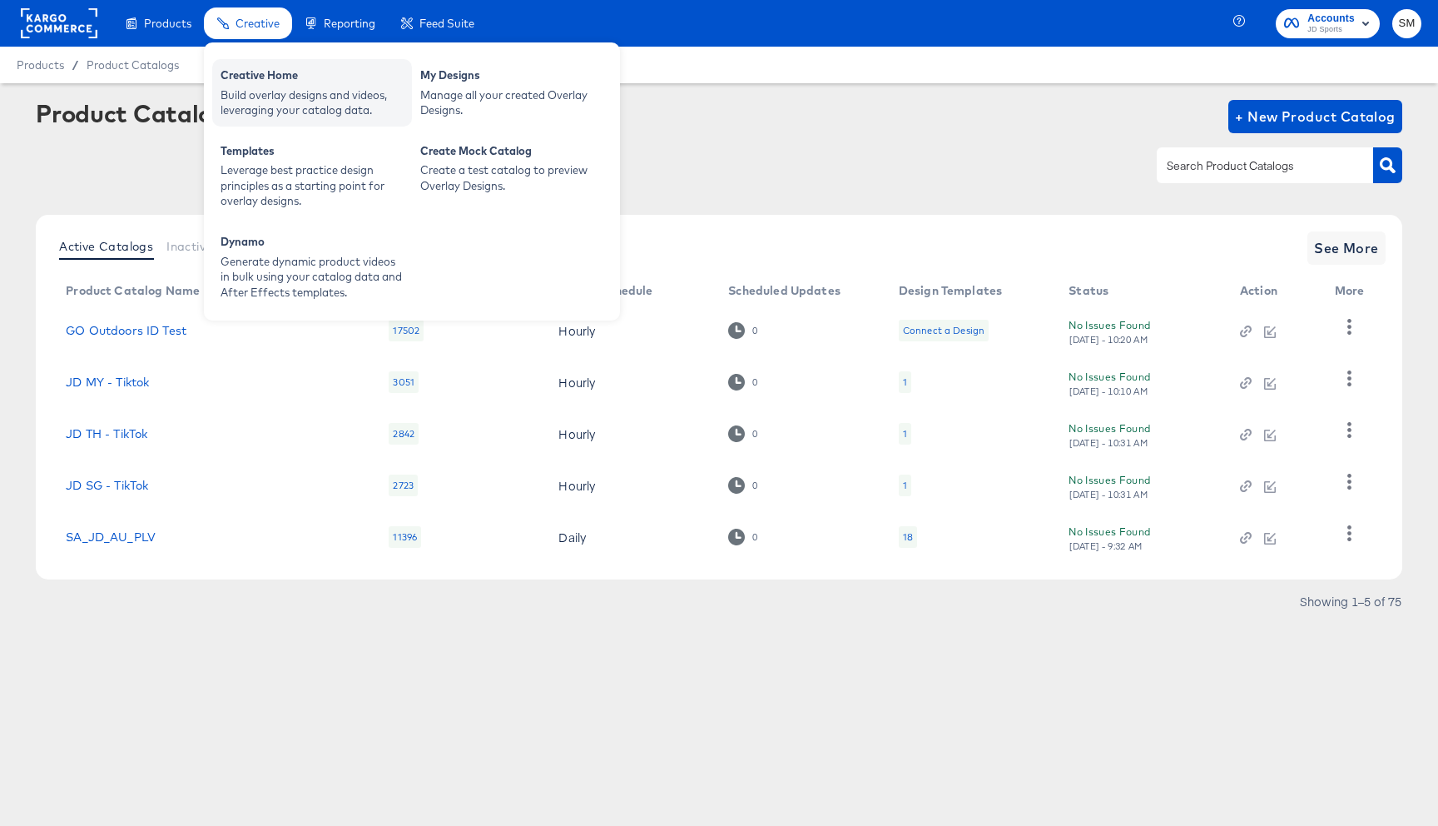
click at [273, 93] on div "Build overlay designs and videos, leveraging your catalog data." at bounding box center [312, 102] width 183 height 31
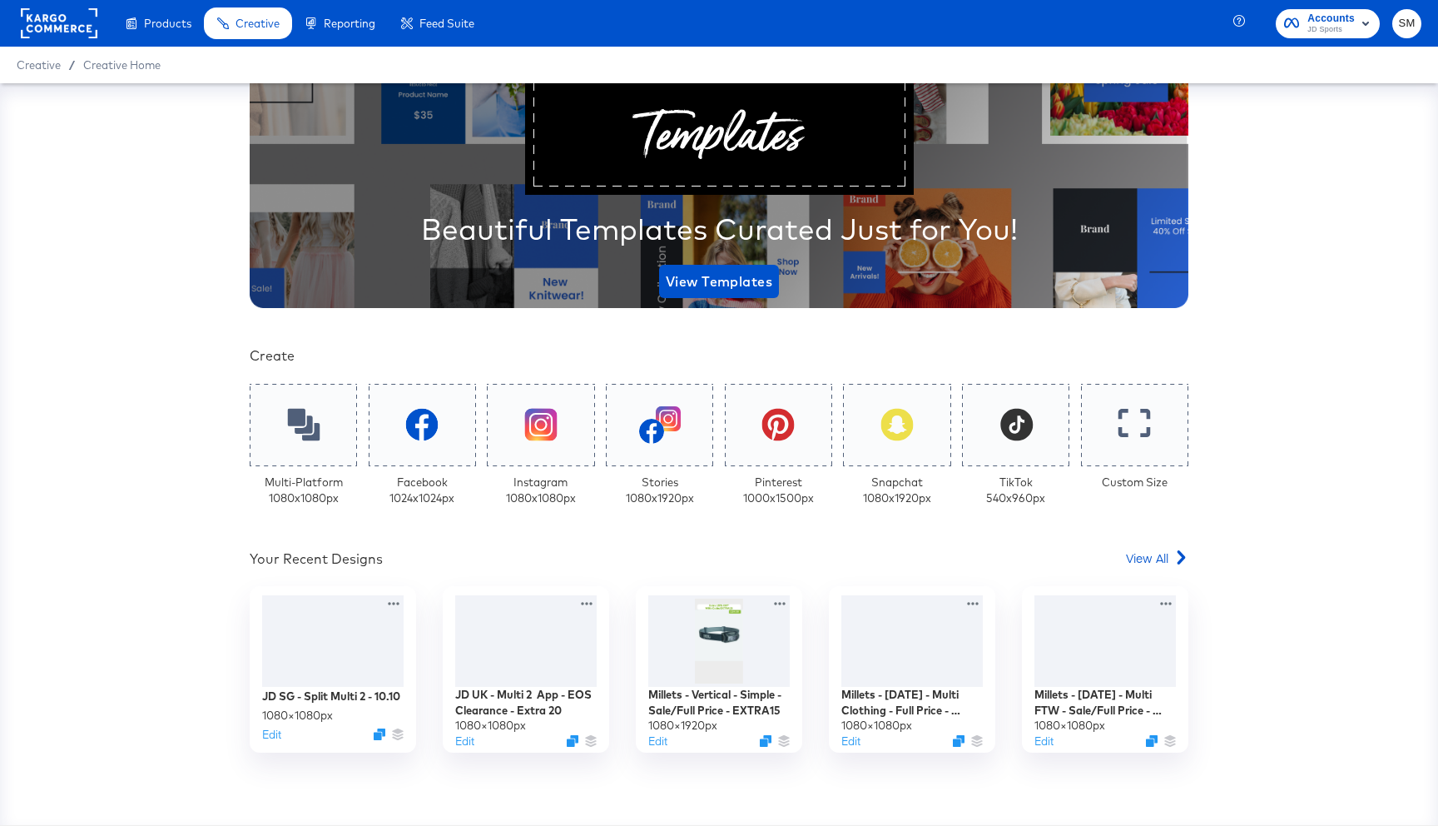
scroll to position [137, 0]
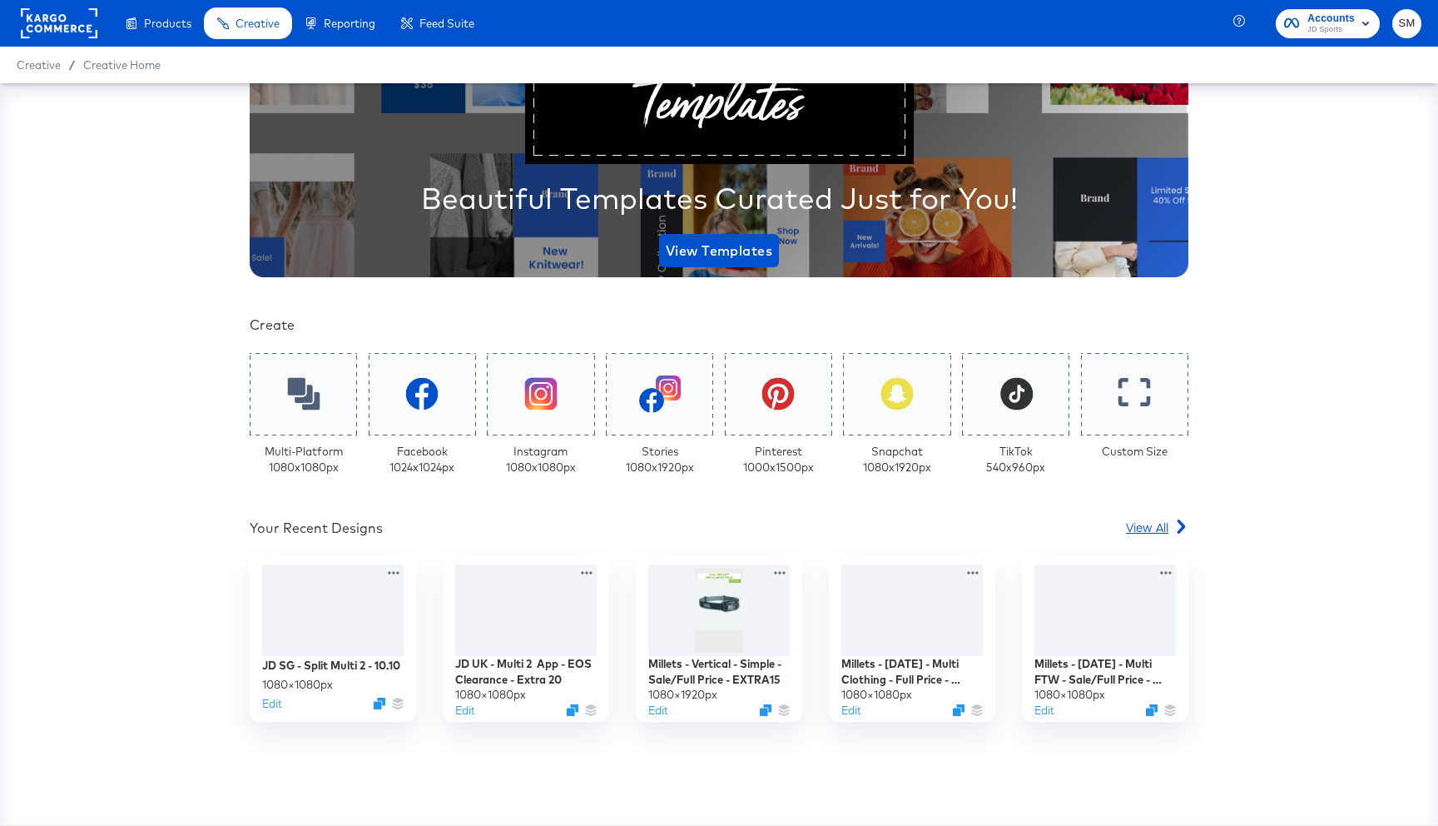
click at [1175, 528] on icon at bounding box center [1181, 526] width 14 height 14
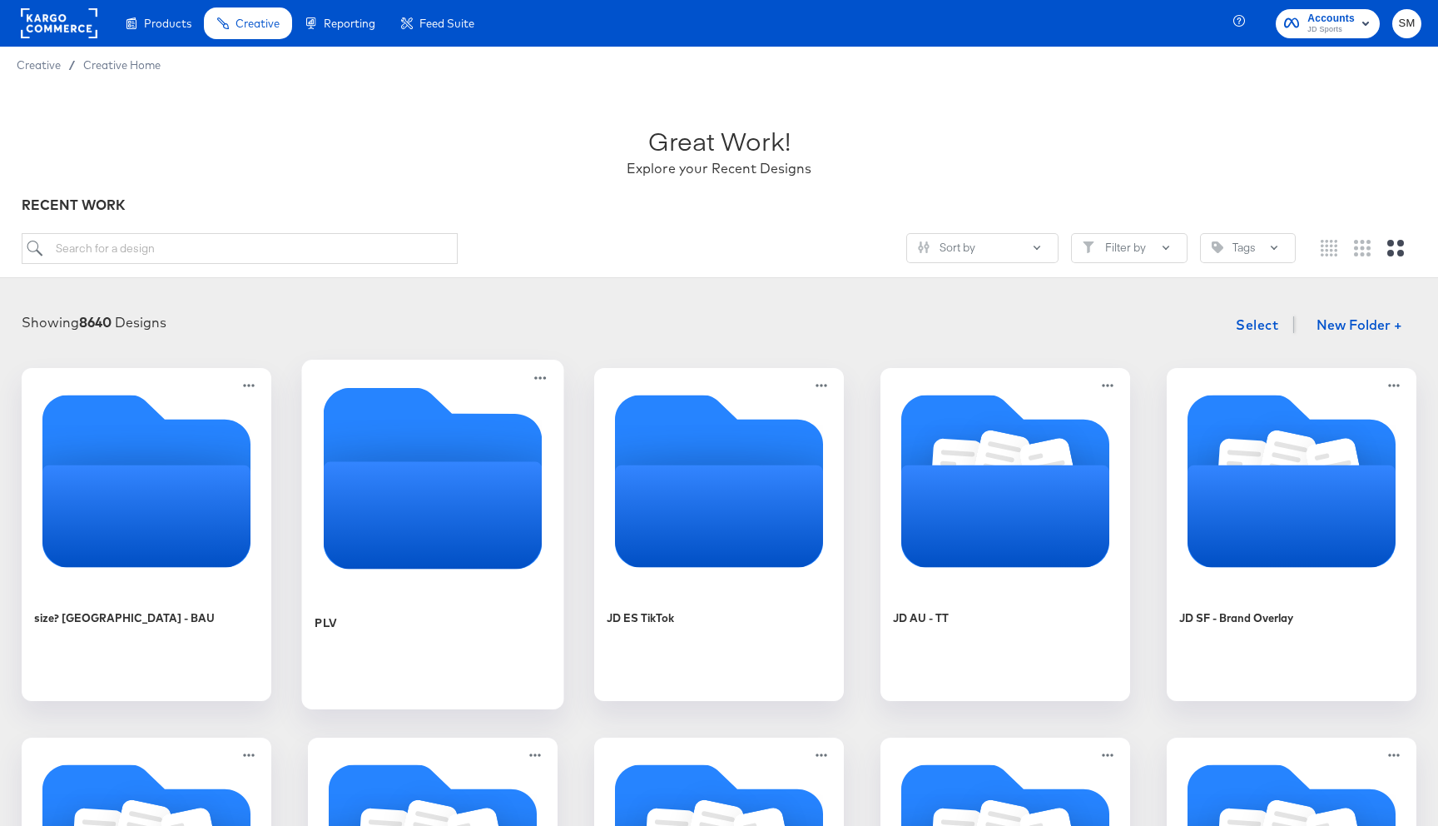
click at [510, 505] on icon "Empty folder" at bounding box center [433, 514] width 219 height 107
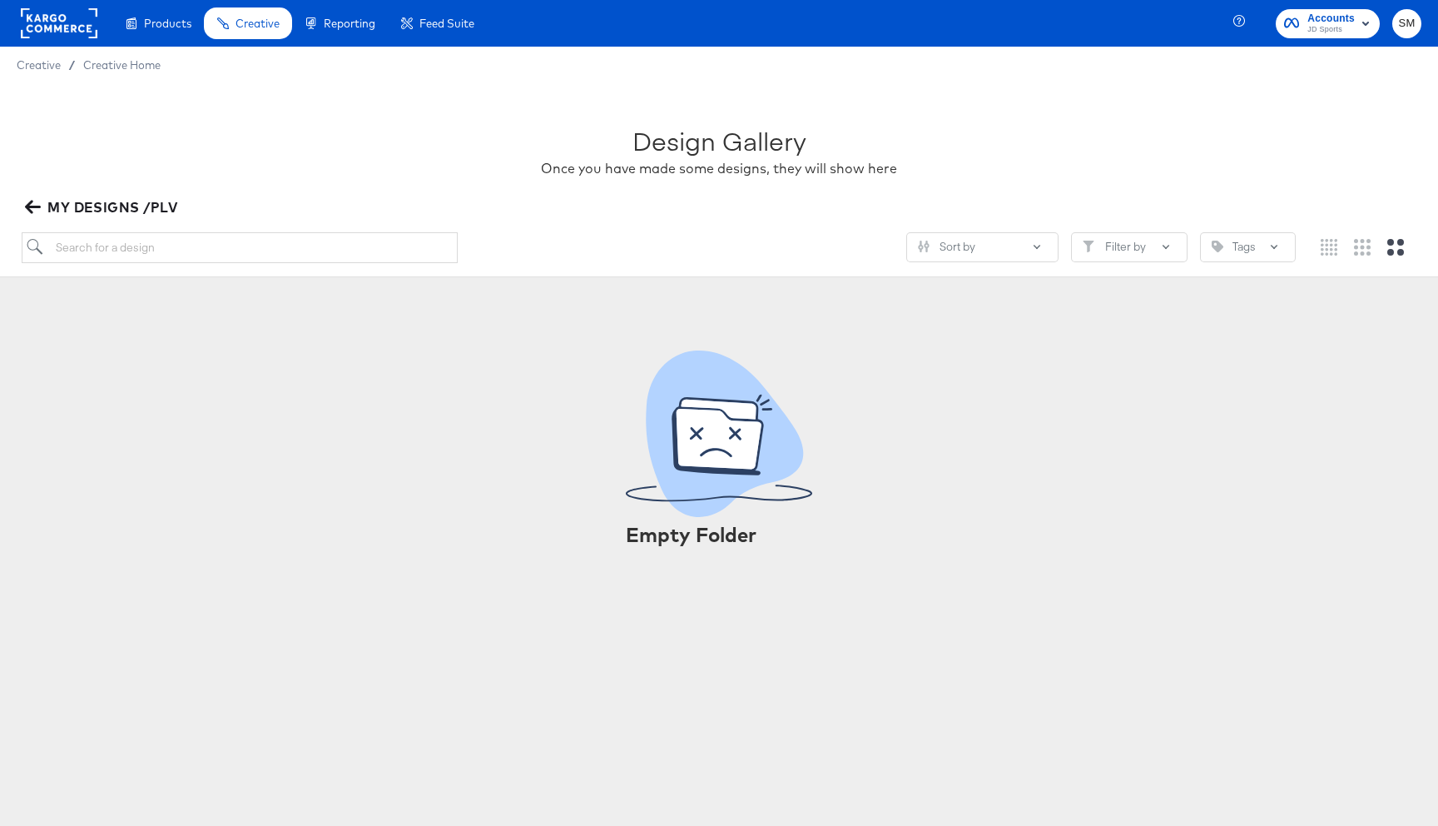
click at [25, 206] on icon "button" at bounding box center [33, 207] width 16 height 16
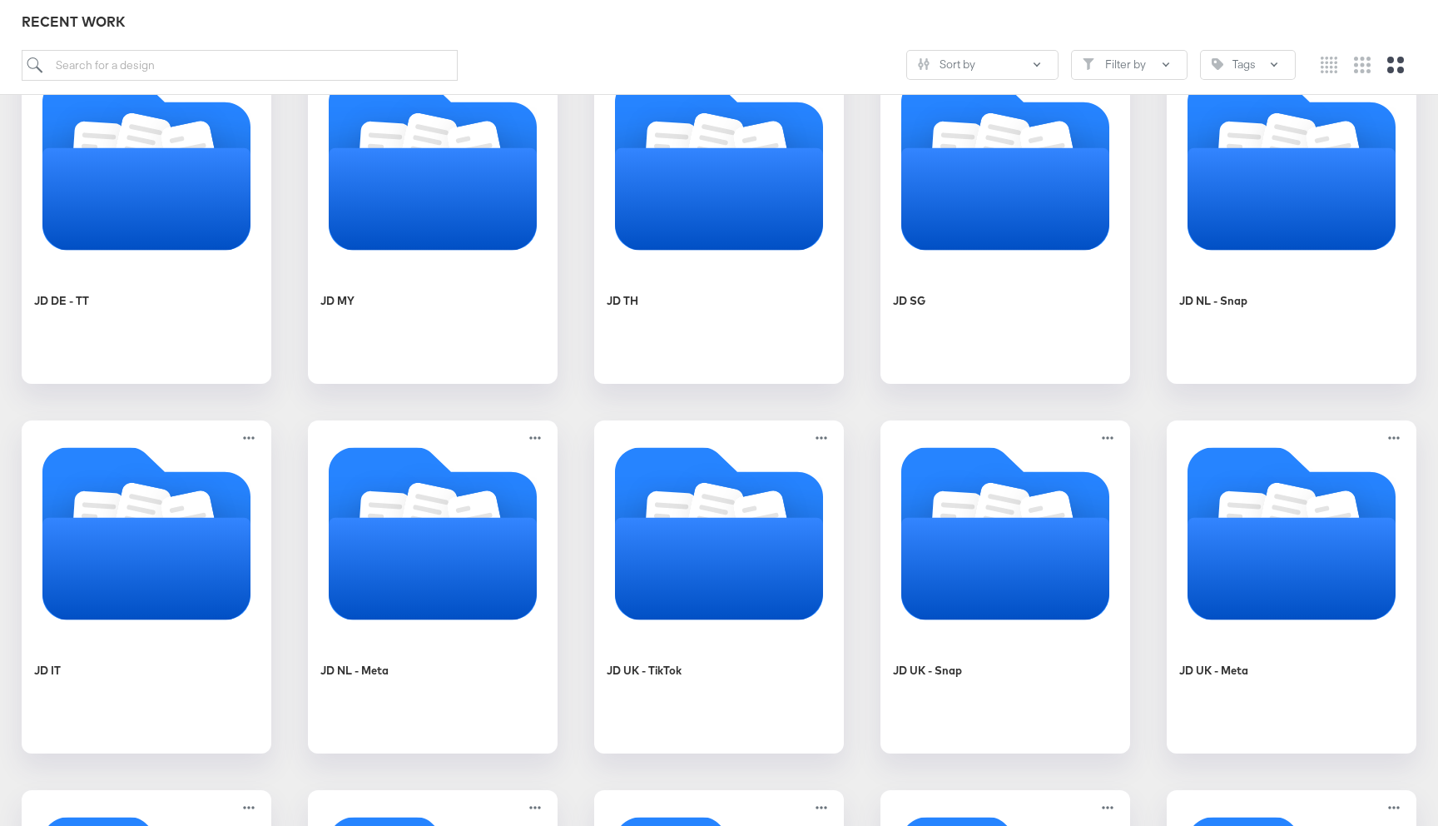
scroll to position [1057, 0]
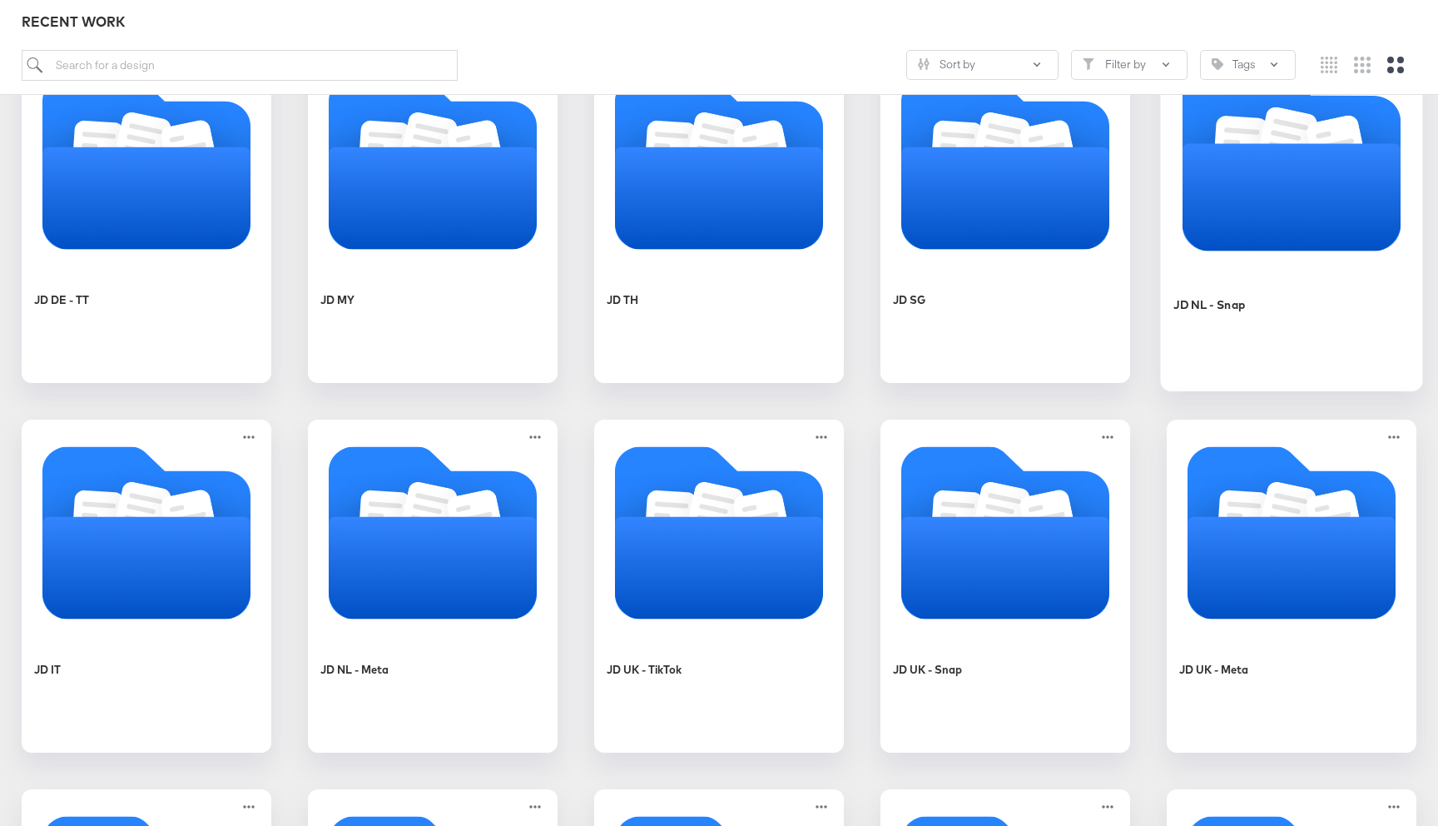
click at [1326, 242] on icon "Folder" at bounding box center [1292, 196] width 219 height 107
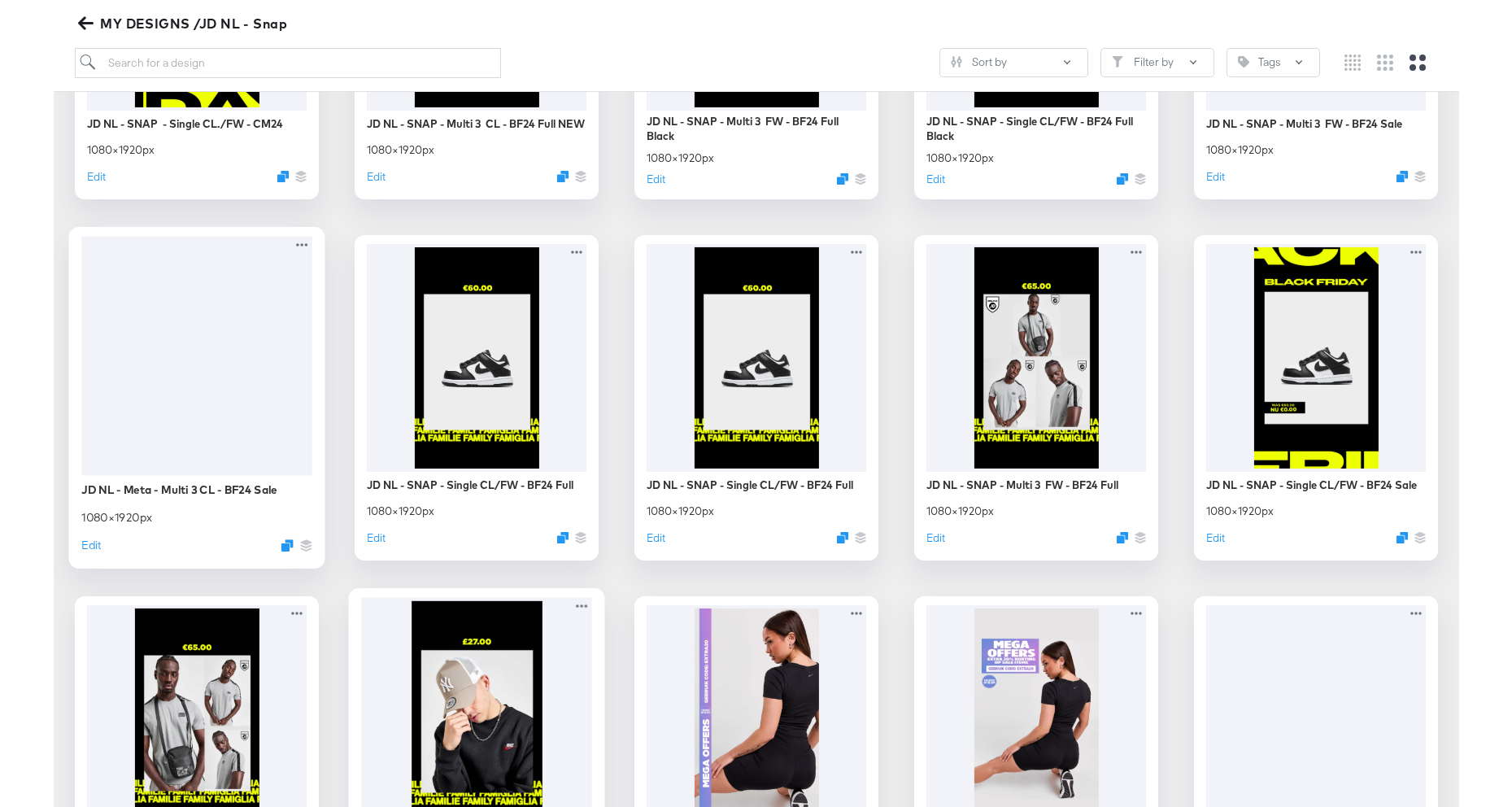
scroll to position [2636, 0]
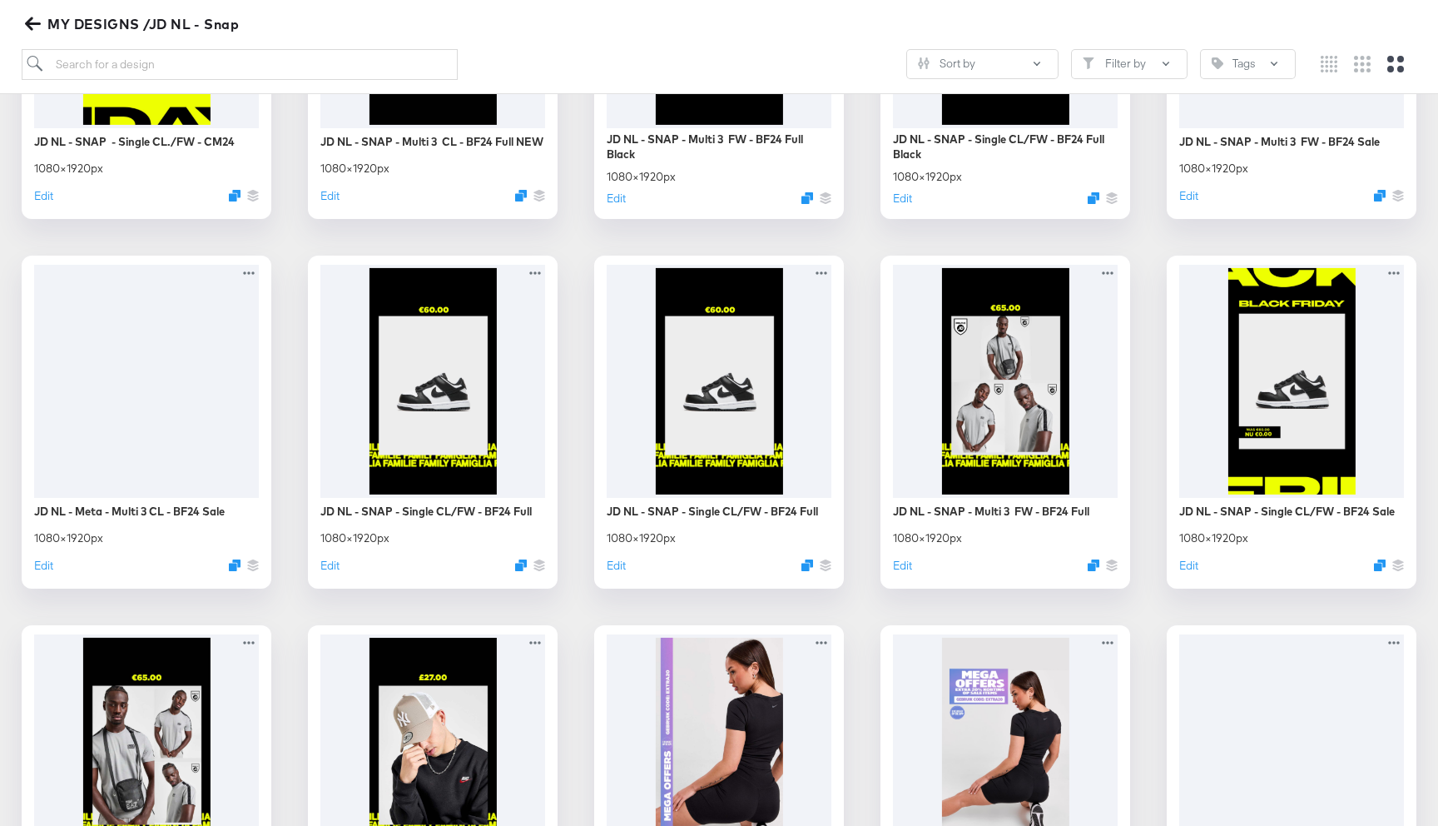
click at [1423, 606] on div "Showing 67 Designs Select JD NL - SNAP - Multi 3 CL - BAU + EXTRA10 1080 × 1920…" at bounding box center [719, 208] width 1438 height 5230
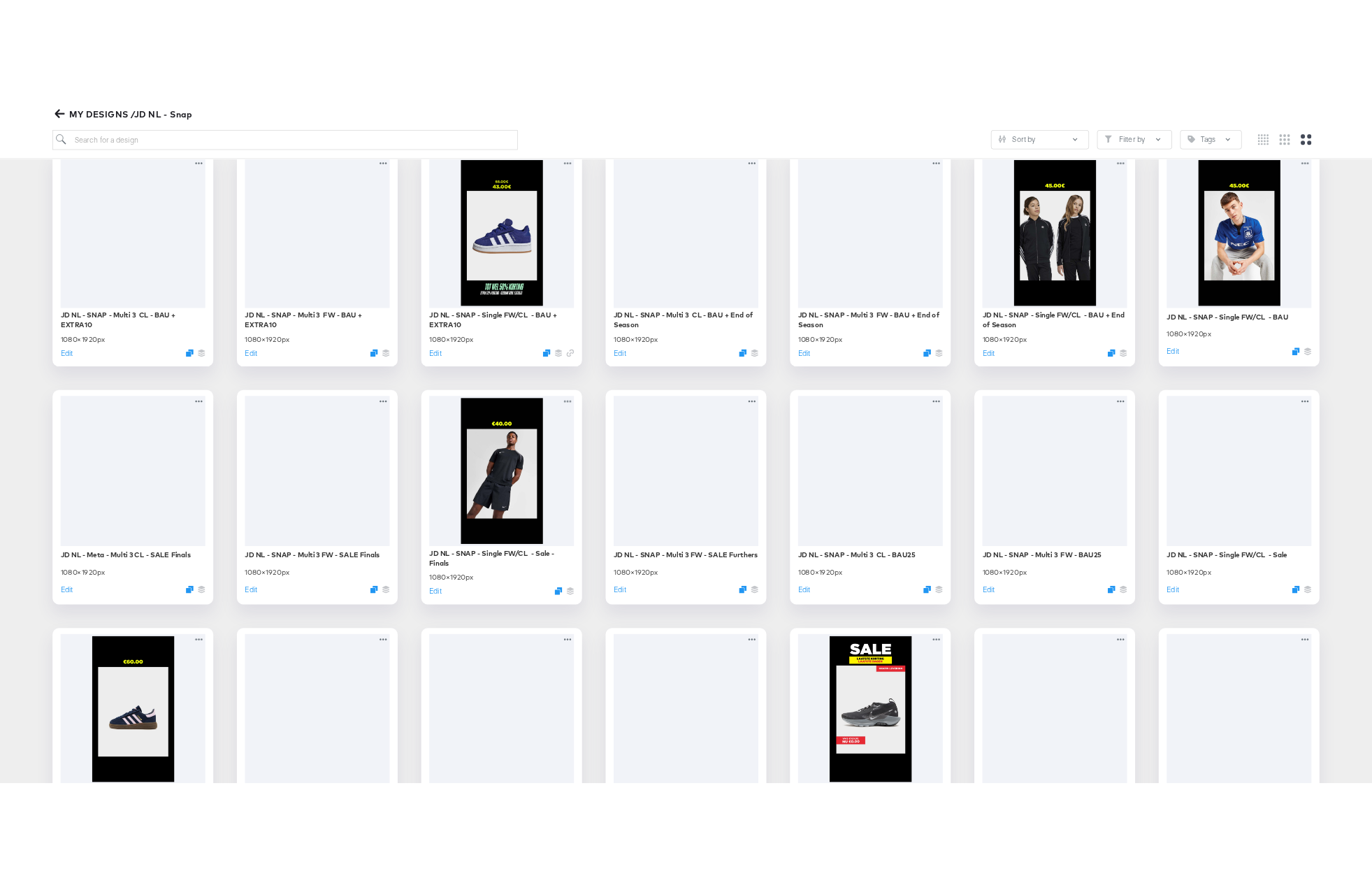
scroll to position [0, 0]
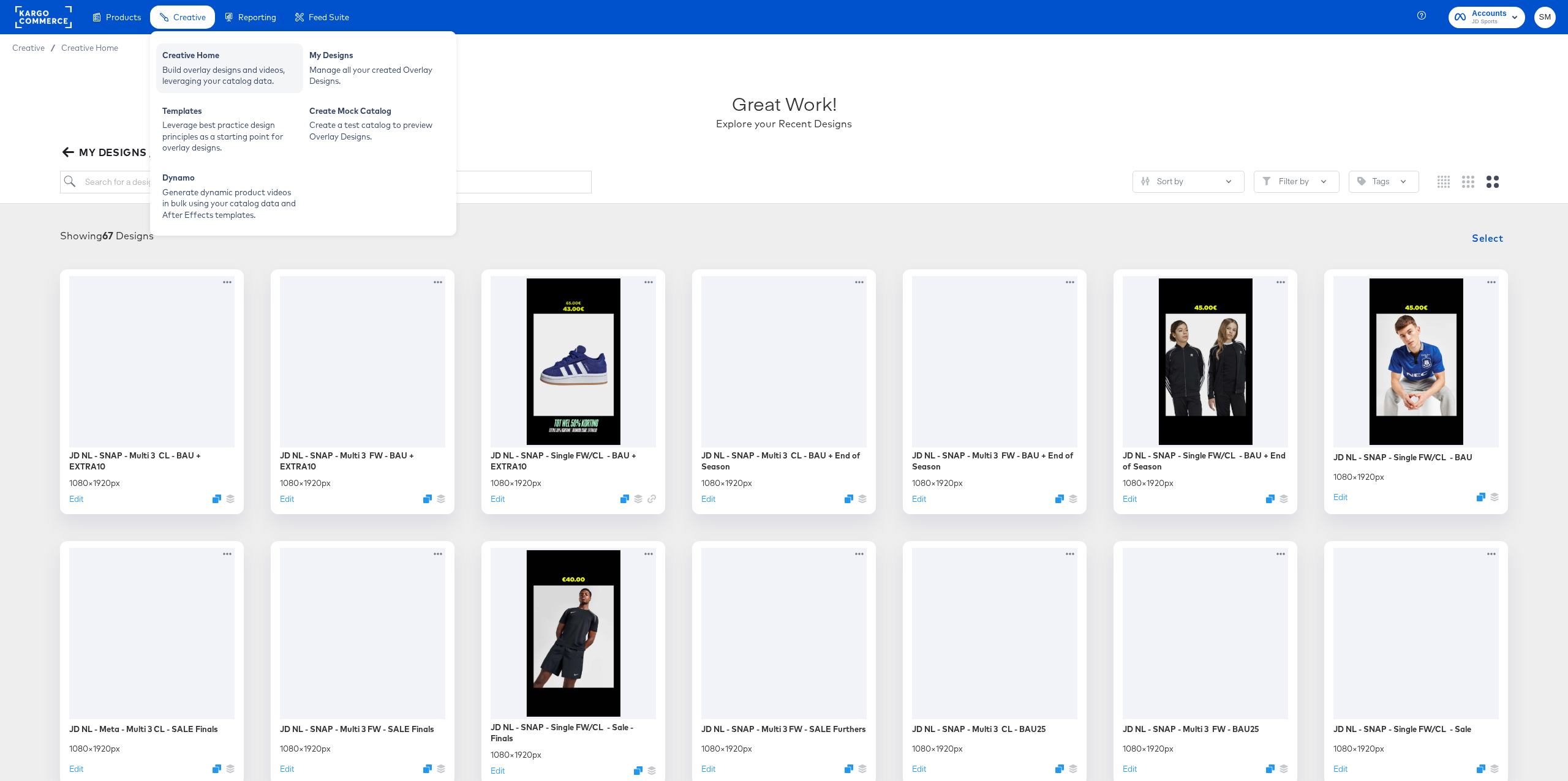
click at [185, 74] on div "Build overlay designs and videos, leveraging your catalog data." at bounding box center [230, 75] width 135 height 23
